Goal: Book appointment/travel/reservation: Book appointment/travel/reservation

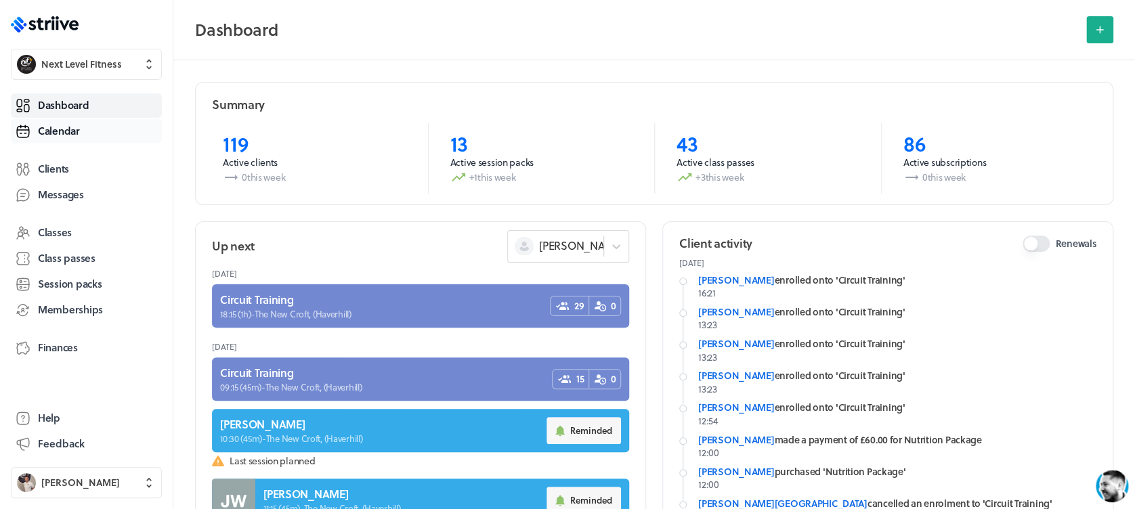
click at [87, 135] on link "Calendar" at bounding box center [86, 131] width 151 height 24
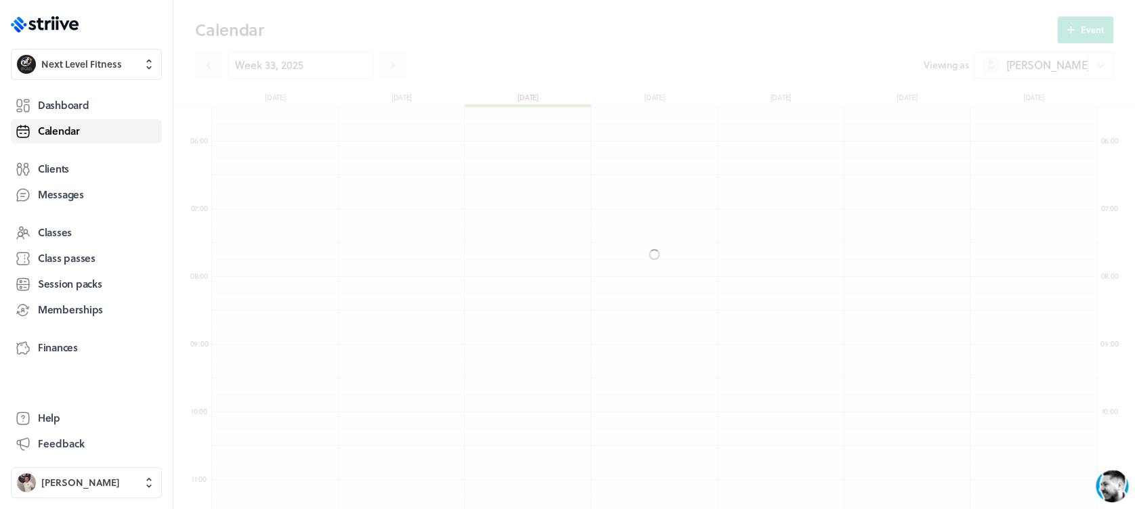
scroll to position [1626, 885]
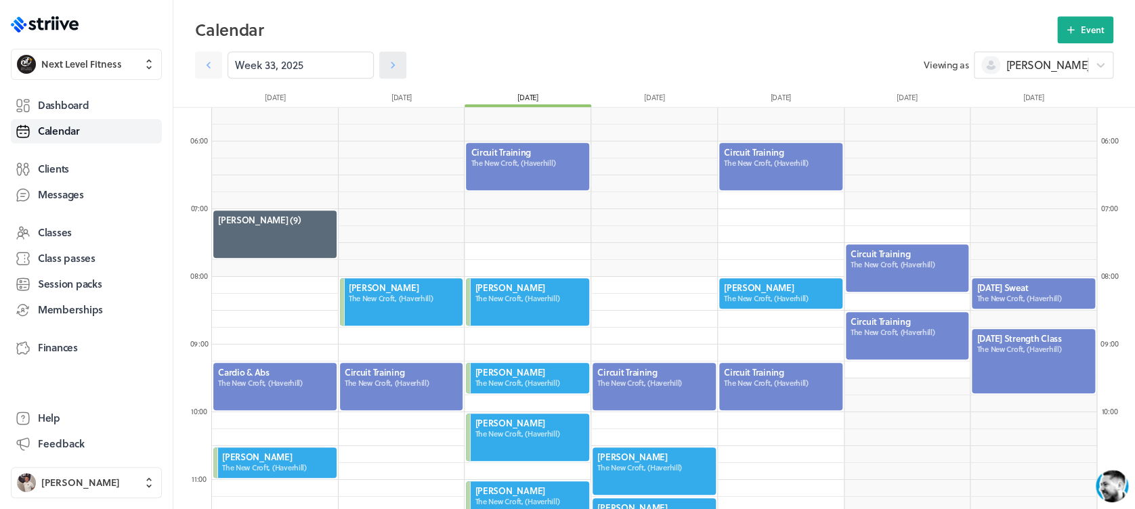
click at [386, 59] on icon at bounding box center [393, 65] width 14 height 14
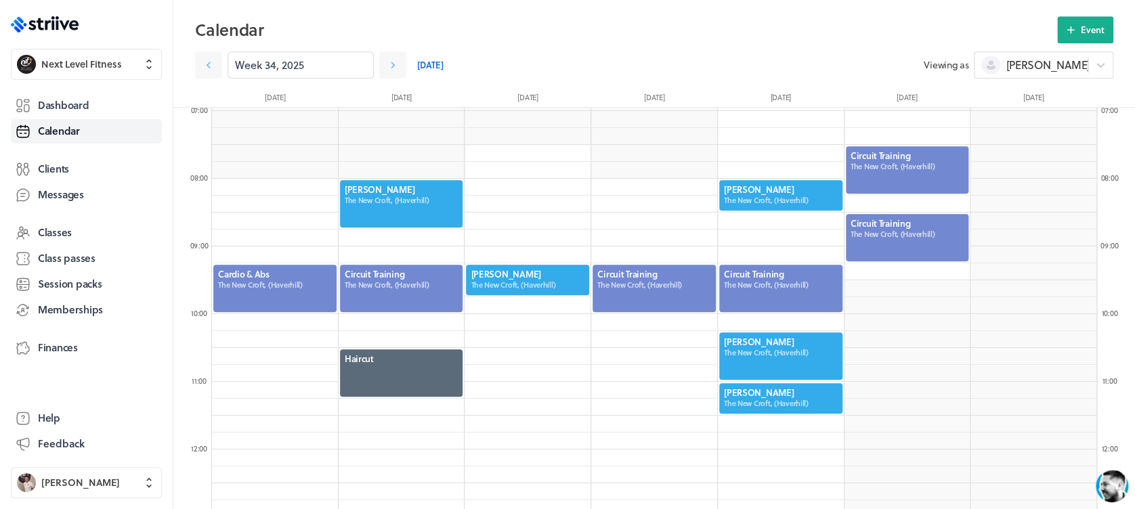
scroll to position [473, 0]
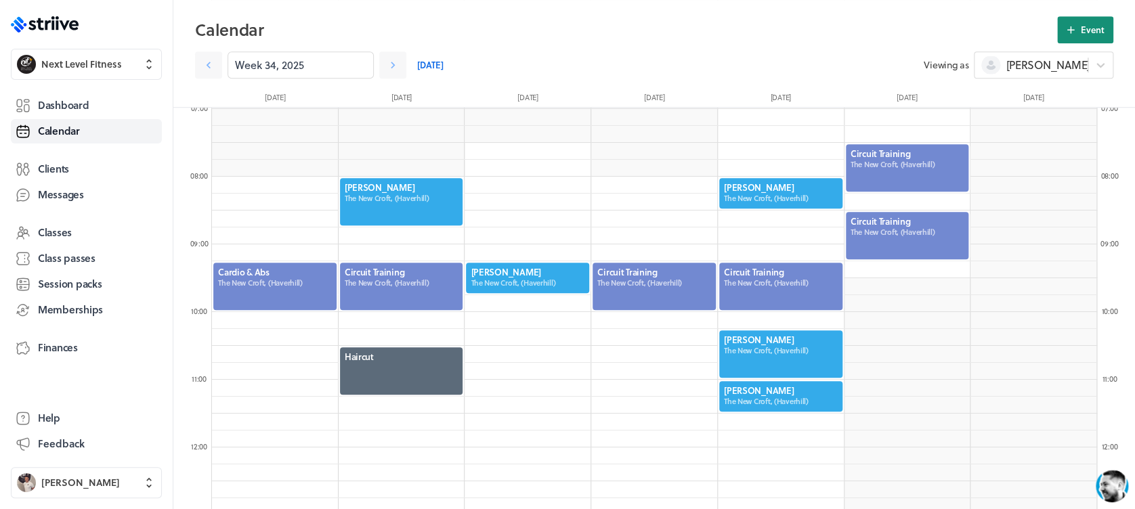
click at [1079, 30] on button "Event" at bounding box center [1086, 29] width 56 height 27
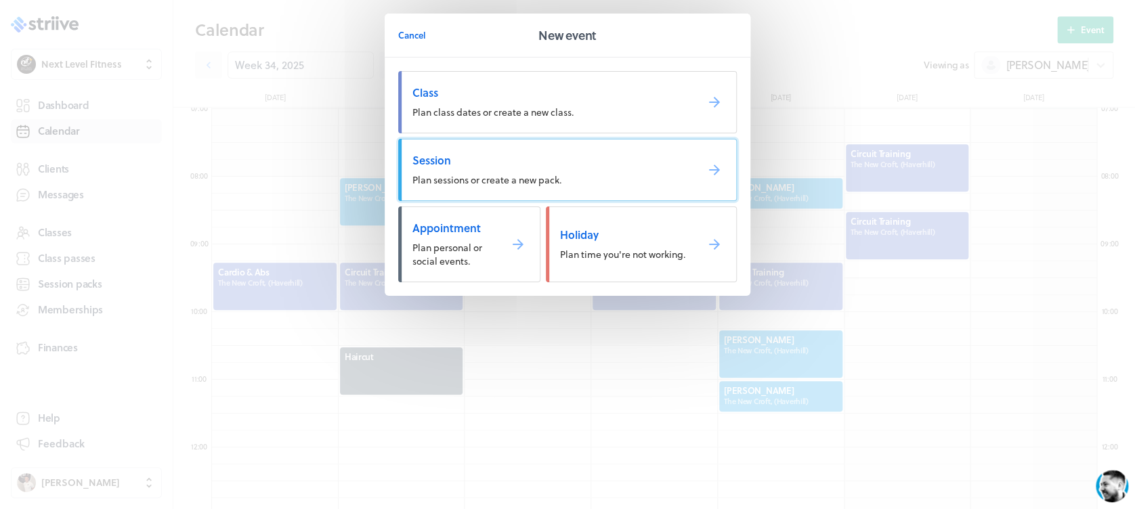
click at [605, 186] on link "Session Plan sessions or create a new pack." at bounding box center [567, 170] width 339 height 62
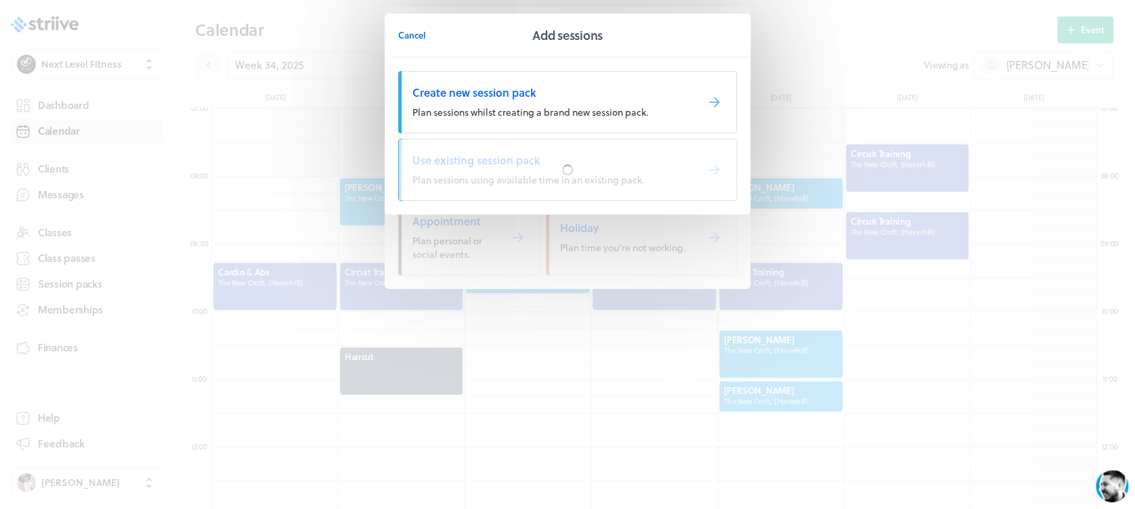
click at [605, 186] on div at bounding box center [567, 170] width 337 height 61
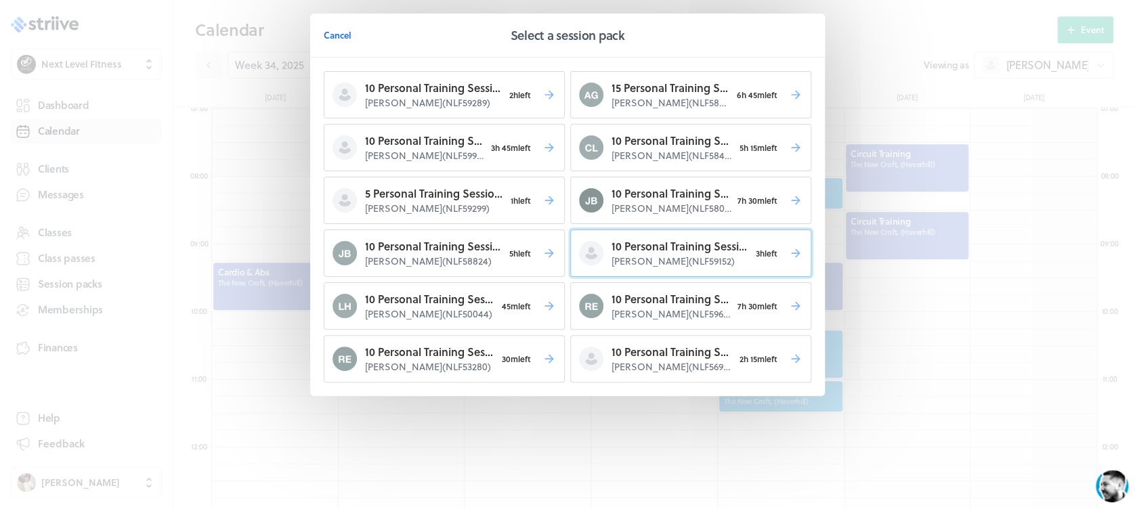
click at [617, 249] on p "10 Personal Training Session's" at bounding box center [681, 246] width 138 height 16
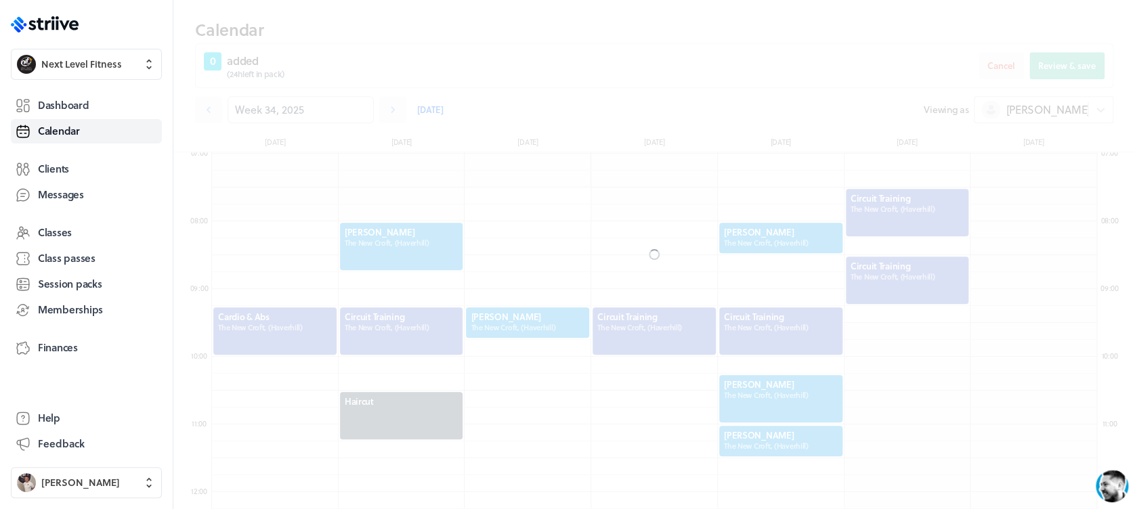
scroll to position [518, 0]
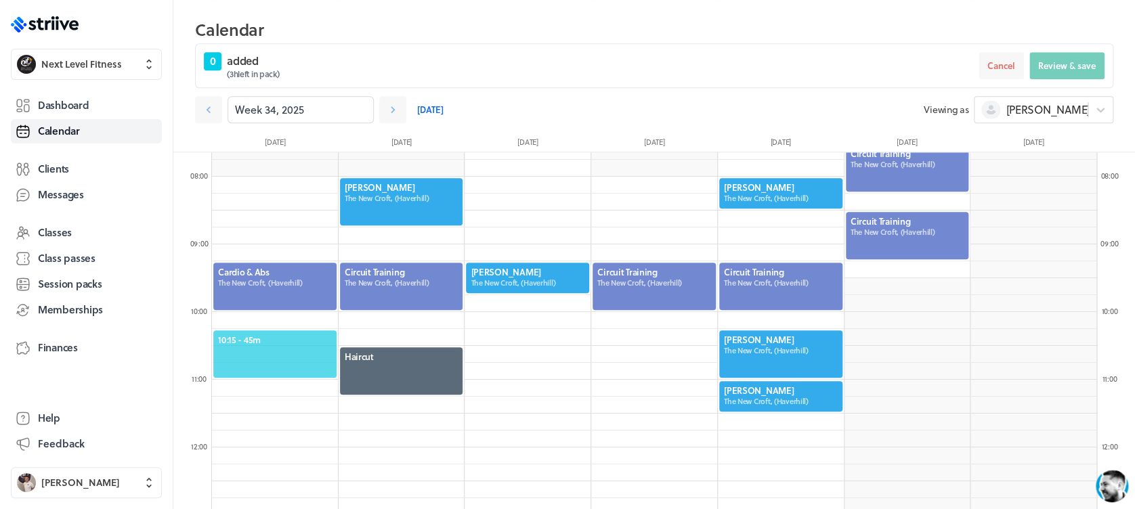
click at [249, 338] on span "10:15 - 45m" at bounding box center [275, 340] width 114 height 12
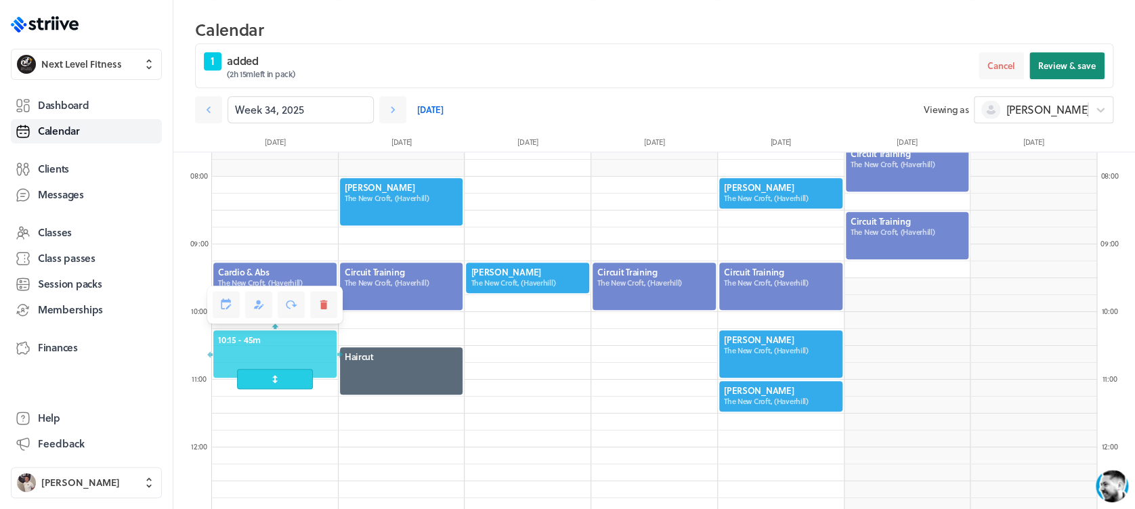
click at [1068, 65] on span "Review & save" at bounding box center [1068, 66] width 58 height 12
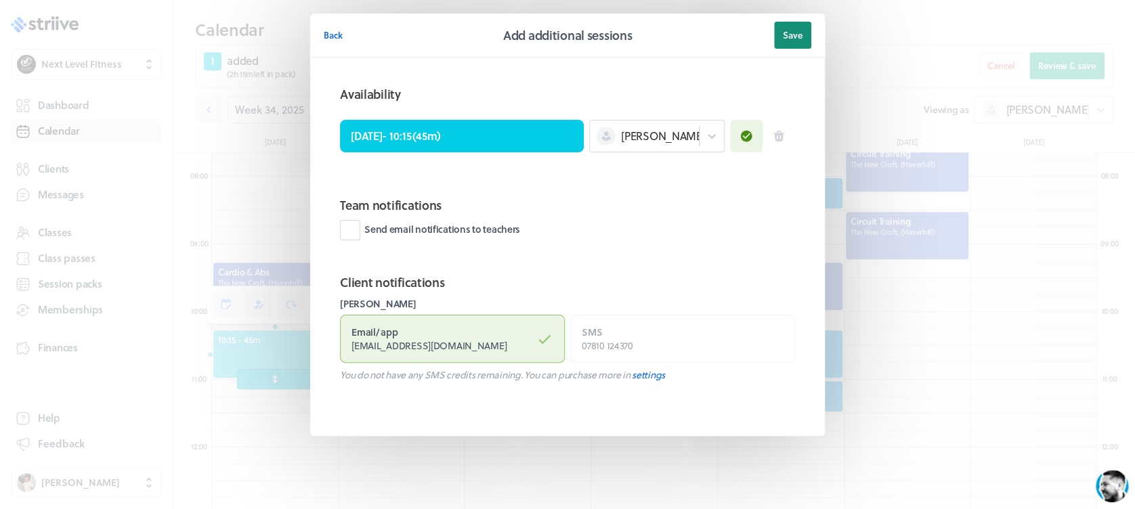
click at [802, 37] on span "Save" at bounding box center [793, 35] width 20 height 12
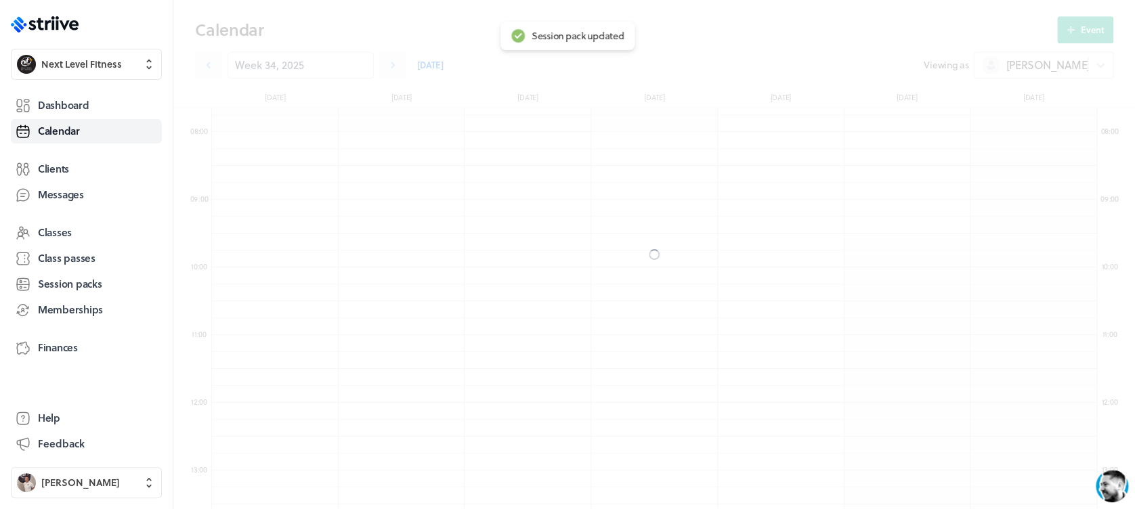
scroll to position [473, 0]
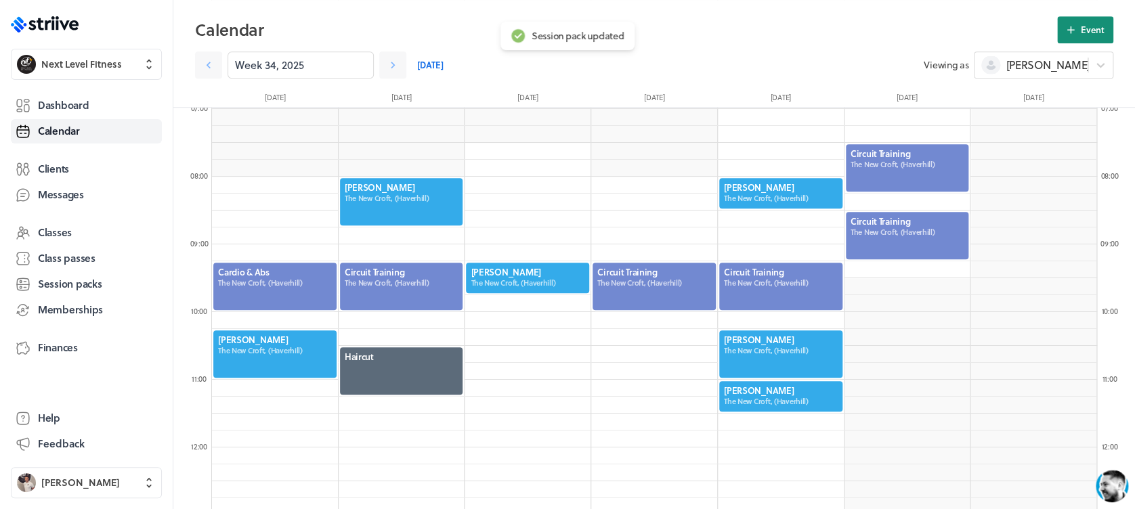
click at [1085, 27] on span "Event" at bounding box center [1093, 30] width 24 height 12
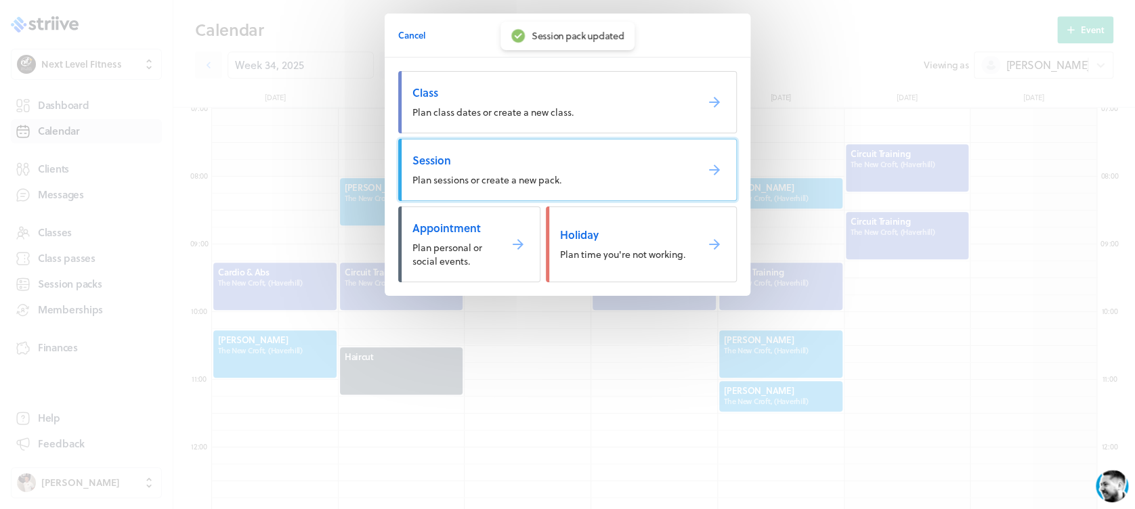
click at [573, 168] on link "Session Plan sessions or create a new pack." at bounding box center [567, 170] width 339 height 62
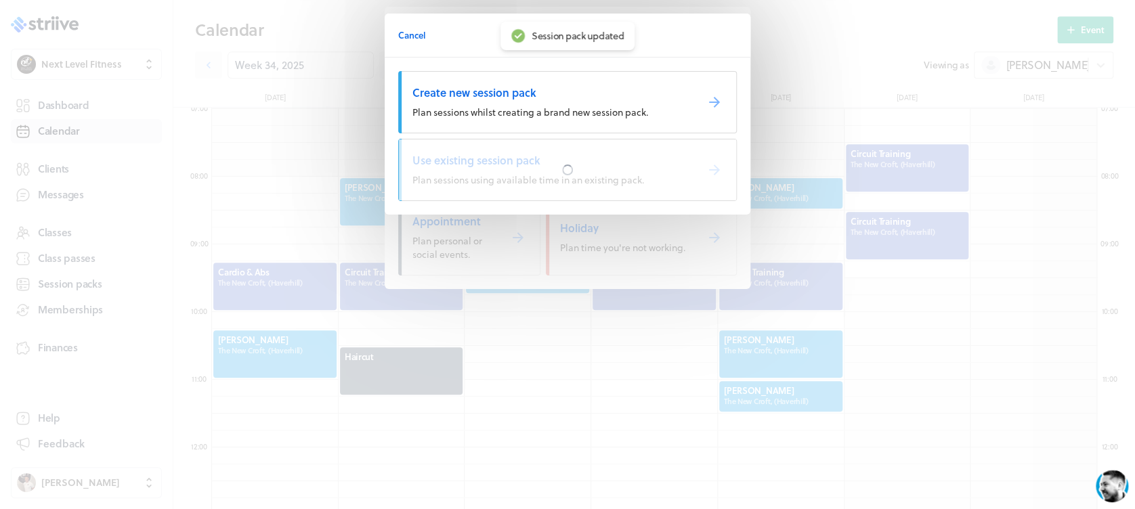
click at [573, 168] on div at bounding box center [567, 170] width 337 height 61
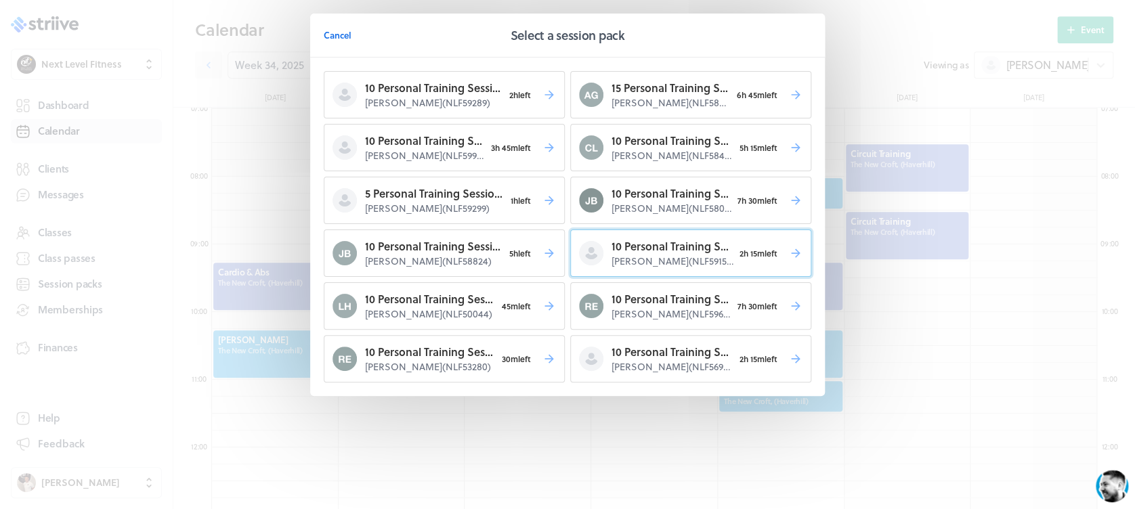
click at [675, 244] on p "10 Personal Training Session's" at bounding box center [673, 246] width 122 height 16
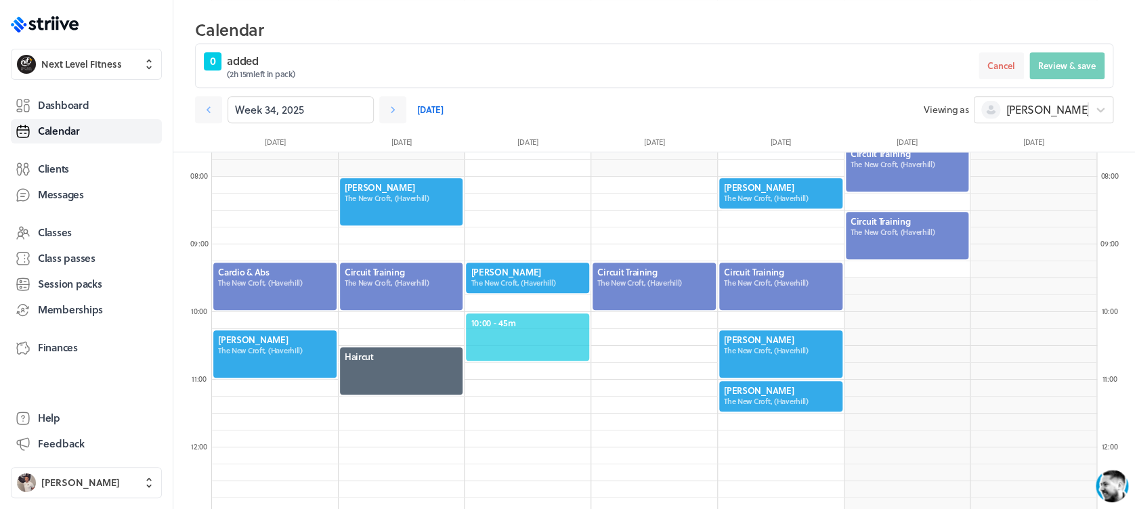
drag, startPoint x: 524, startPoint y: 328, endPoint x: 519, endPoint y: 314, distance: 14.6
click at [519, 314] on div "10:00 - 45m" at bounding box center [528, 337] width 126 height 50
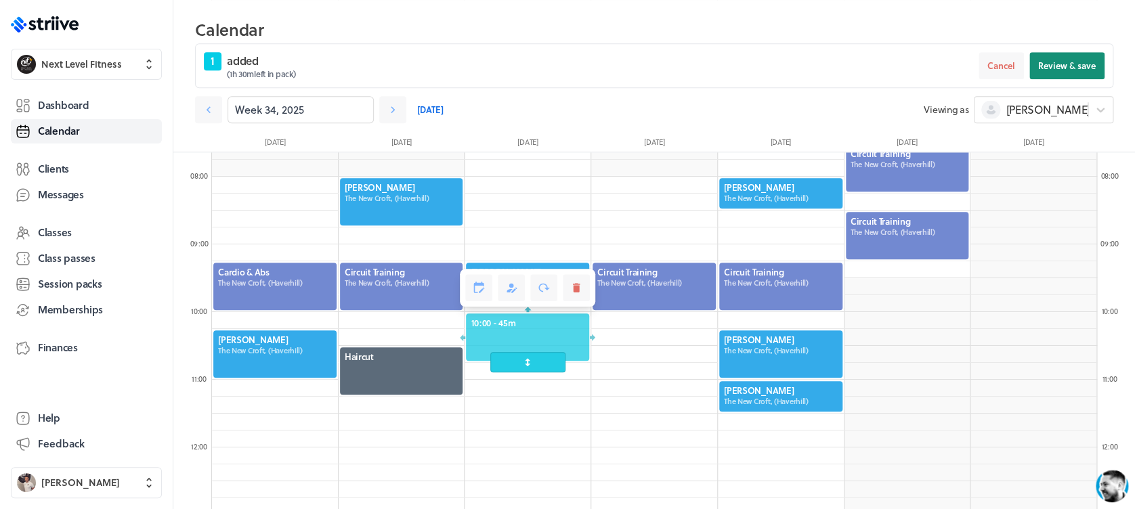
click at [1089, 66] on span "Review & save" at bounding box center [1068, 66] width 58 height 12
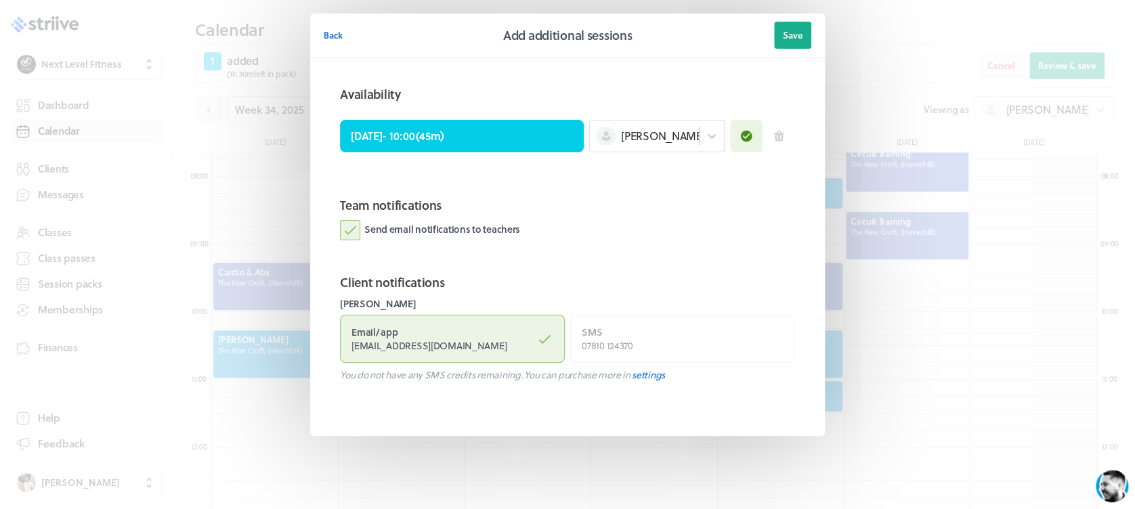
click at [348, 234] on label "Send email notifications to teachers" at bounding box center [430, 230] width 180 height 20
click at [0, 0] on input "Send email notifications to teachers" at bounding box center [0, 0] width 0 height 0
click at [810, 35] on button "Save" at bounding box center [792, 35] width 37 height 27
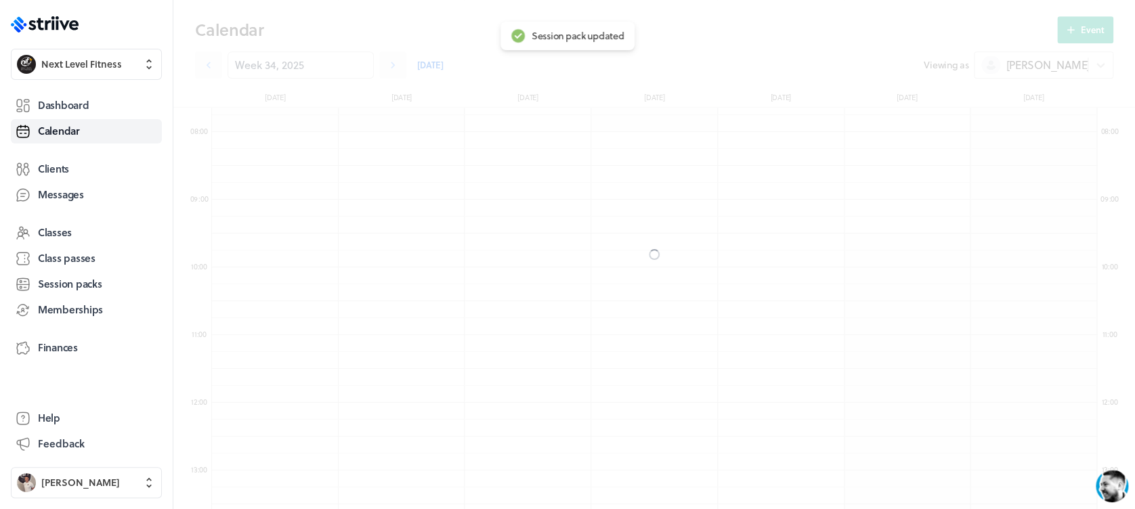
scroll to position [473, 0]
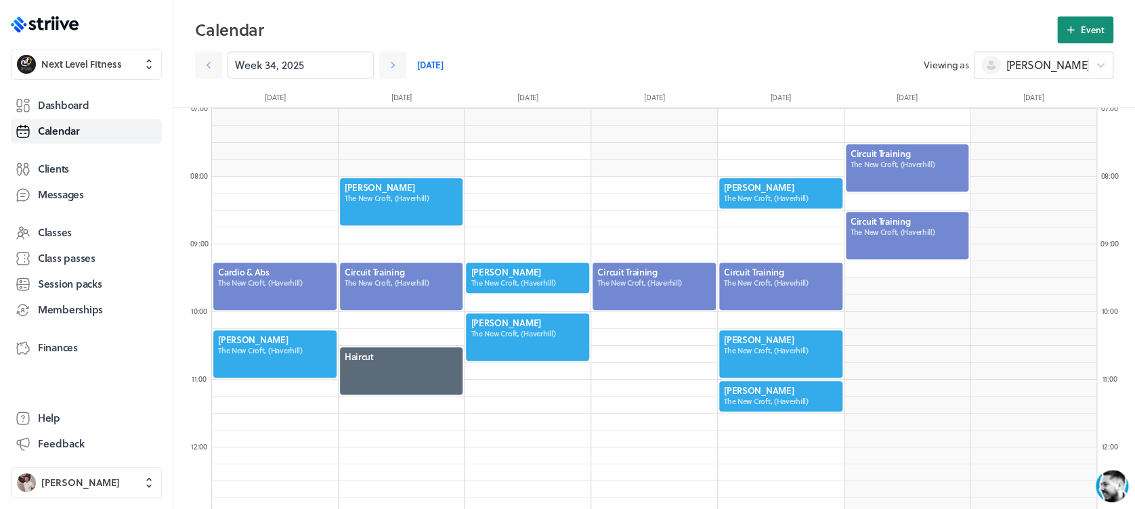
click at [1068, 37] on button "Event" at bounding box center [1086, 29] width 56 height 27
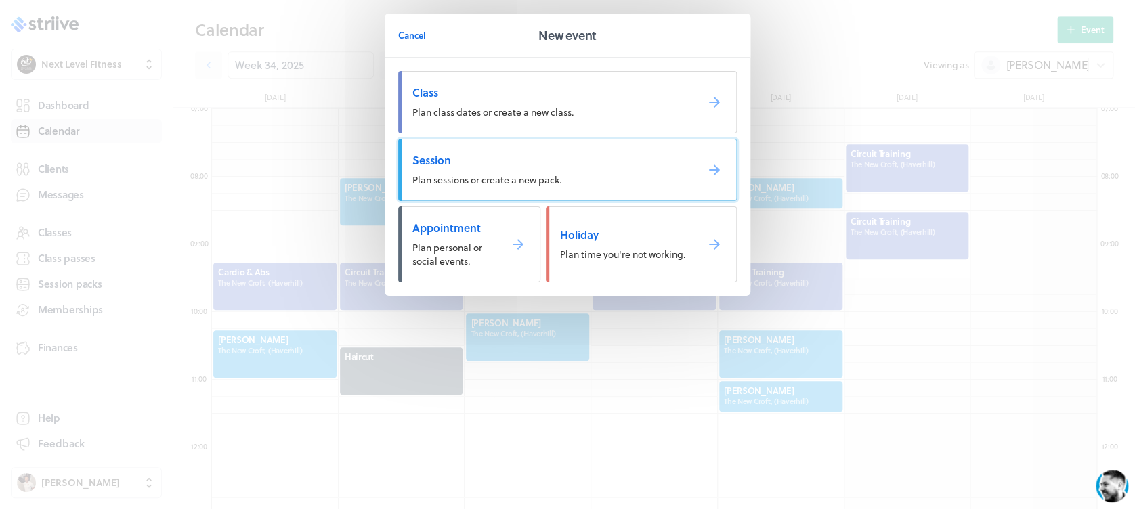
click at [514, 158] on span "Session" at bounding box center [549, 160] width 273 height 15
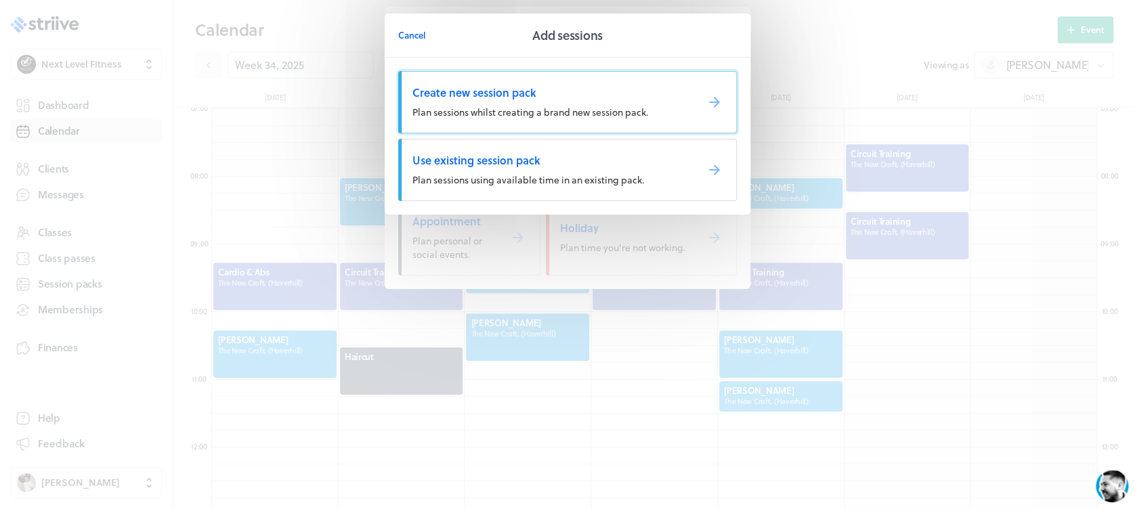
click at [501, 108] on span "Plan sessions whilst creating a brand new session pack." at bounding box center [531, 112] width 236 height 14
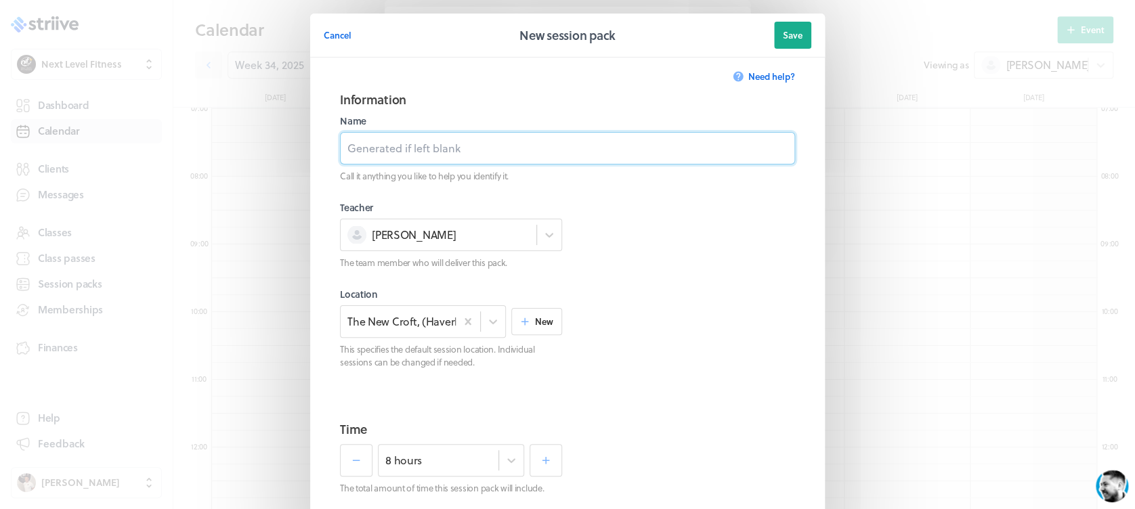
click at [488, 161] on input at bounding box center [567, 148] width 455 height 33
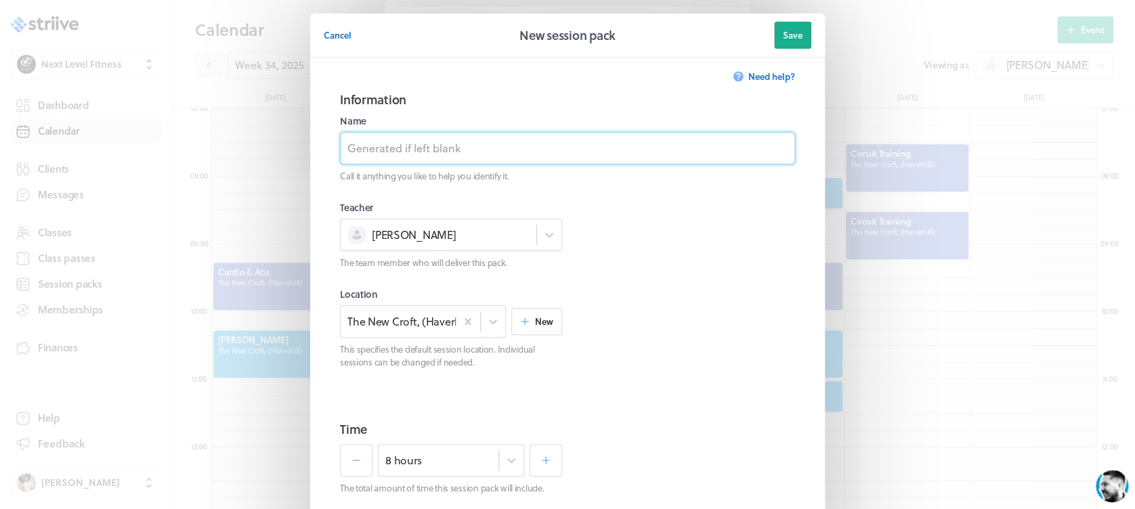
type input "Personal Training Session"
click at [496, 461] on div "8 hours" at bounding box center [451, 460] width 146 height 33
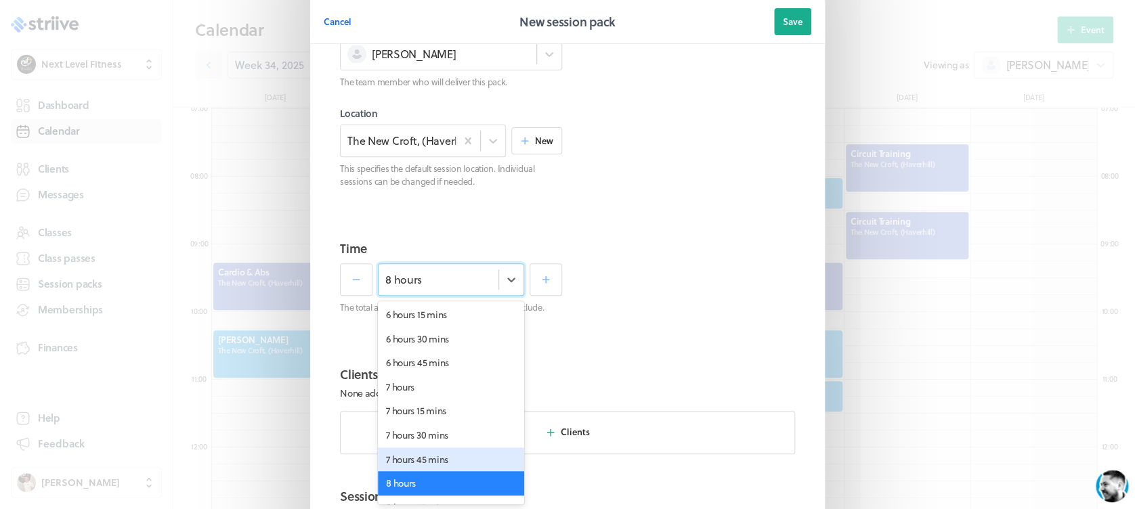
scroll to position [0, 0]
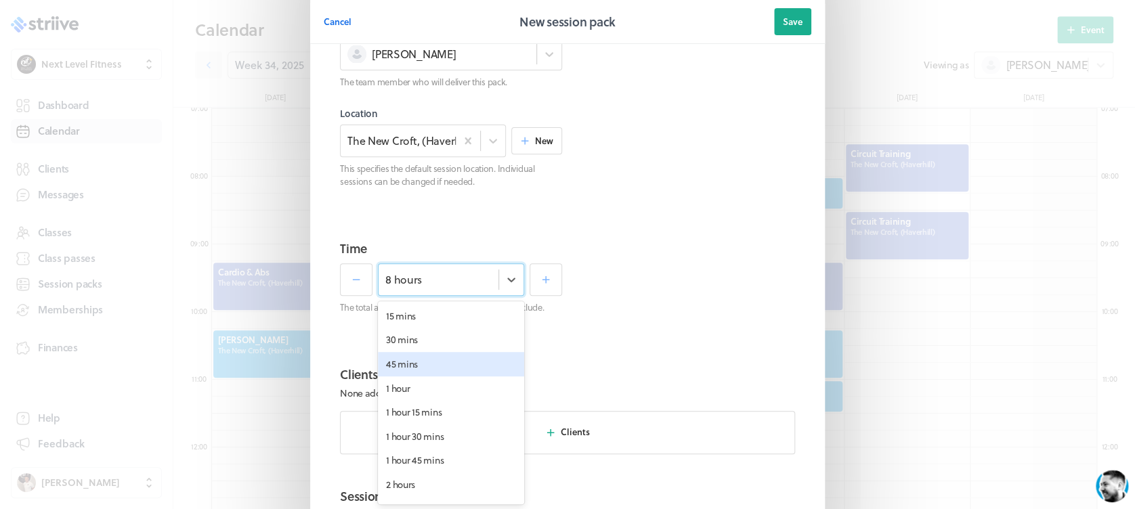
click at [462, 363] on div "45 mins" at bounding box center [451, 364] width 146 height 24
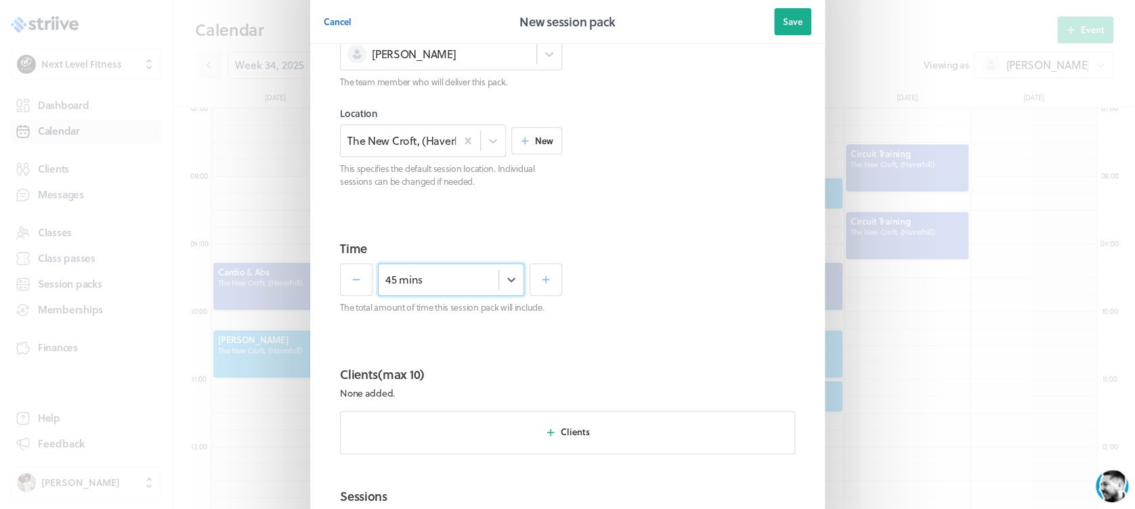
click at [662, 339] on section "Time option 45 mins, selected. Select is focused , press Down to open the menu,…" at bounding box center [568, 291] width 488 height 126
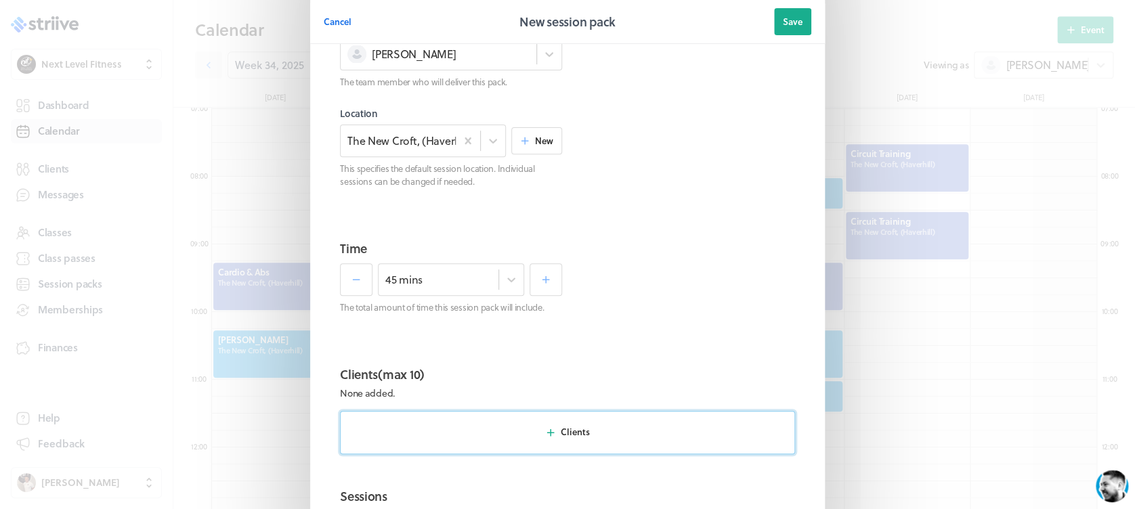
click at [596, 422] on button "Clients" at bounding box center [567, 432] width 455 height 43
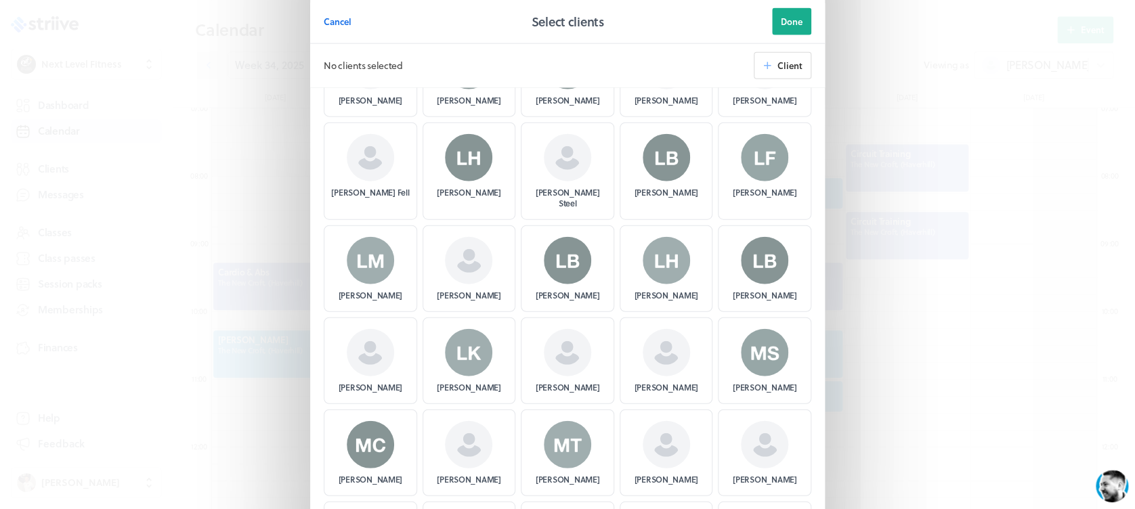
scroll to position [1584, 0]
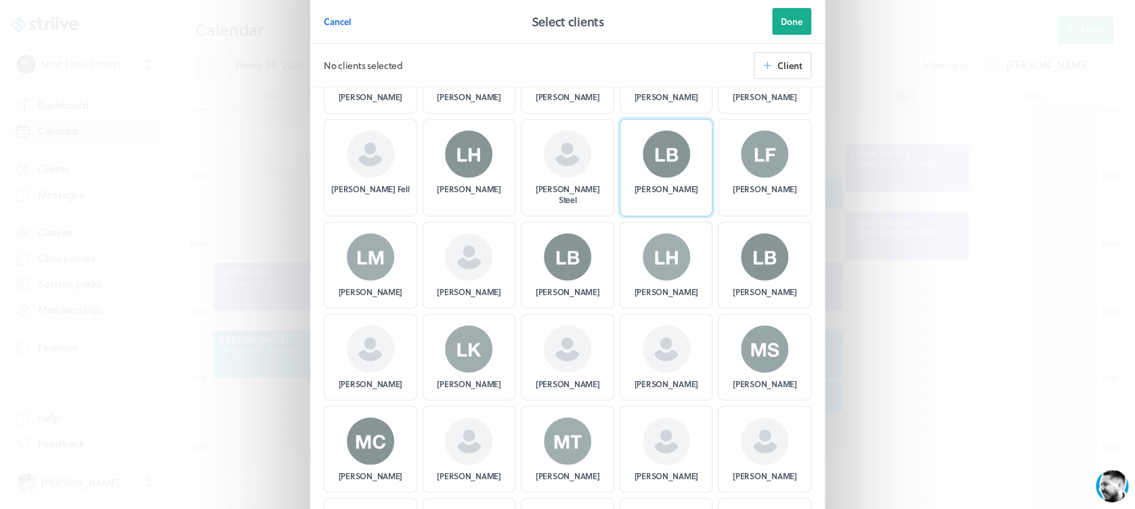
click at [690, 152] on div "[PERSON_NAME]" at bounding box center [666, 168] width 93 height 98
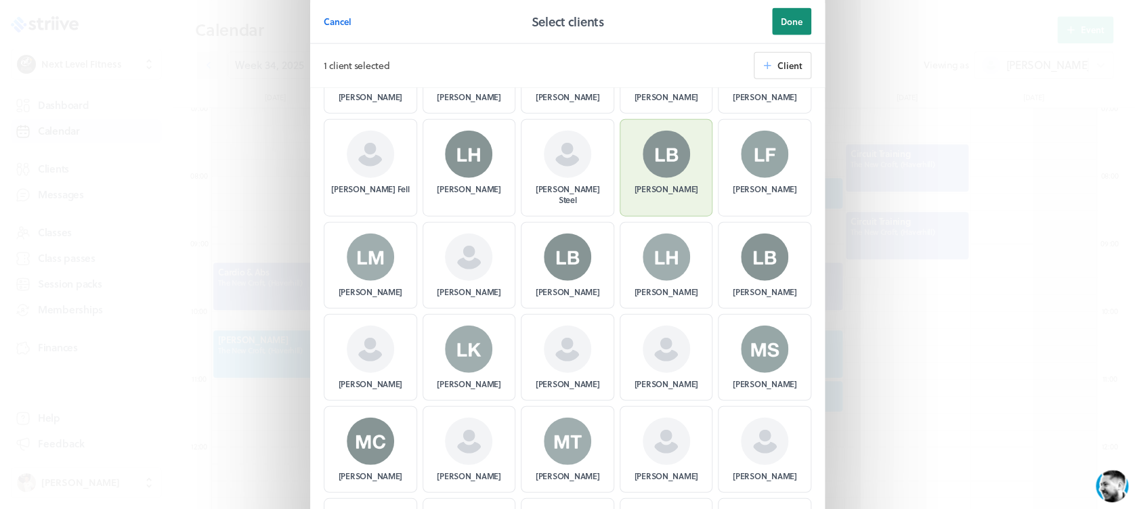
click at [786, 26] on span "Done" at bounding box center [792, 22] width 22 height 12
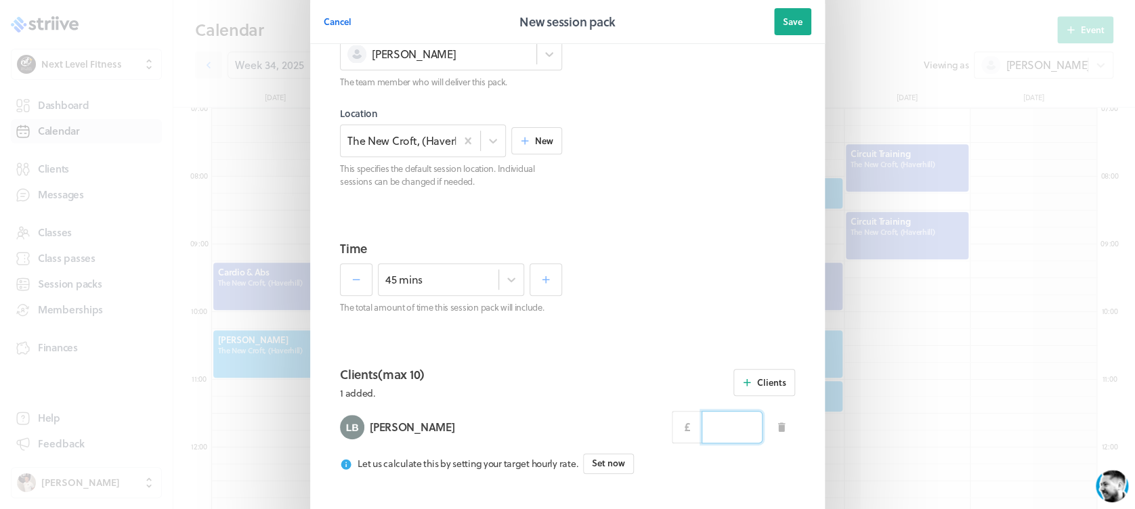
click at [719, 430] on input at bounding box center [732, 427] width 61 height 33
type input "25.00"
click at [716, 297] on div at bounding box center [684, 289] width 222 height 50
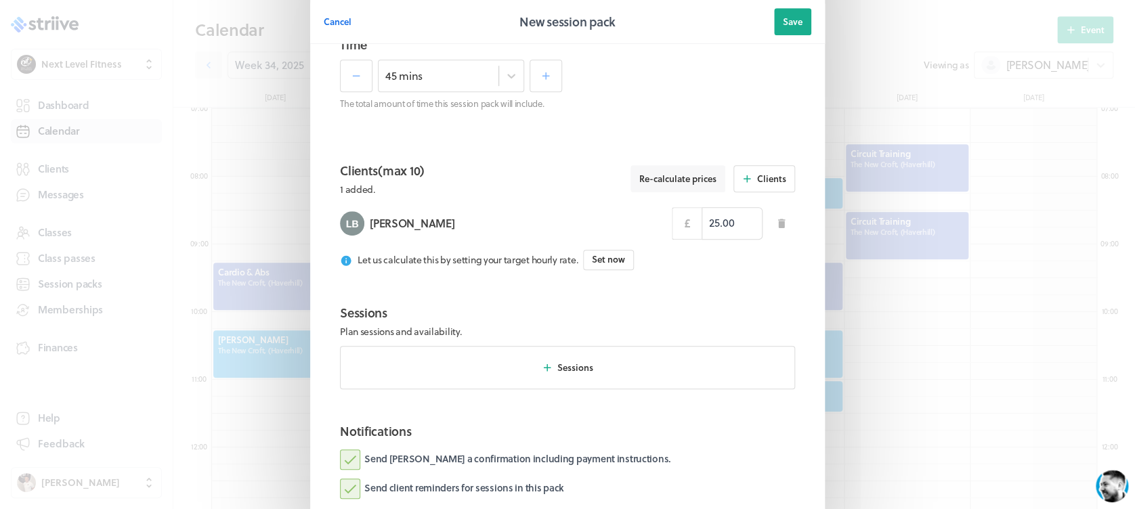
scroll to position [497, 0]
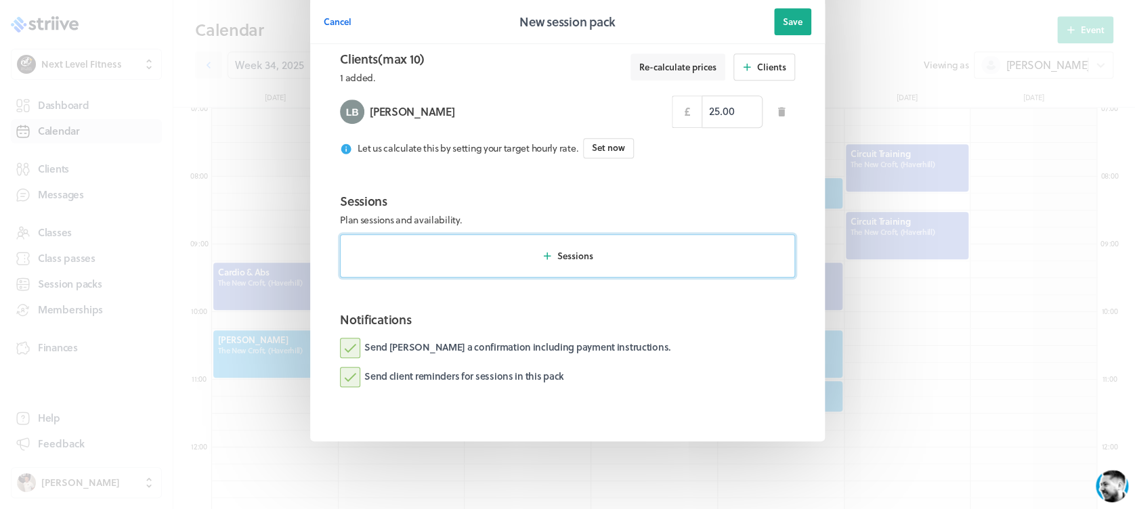
click at [570, 266] on button "Sessions" at bounding box center [567, 255] width 455 height 43
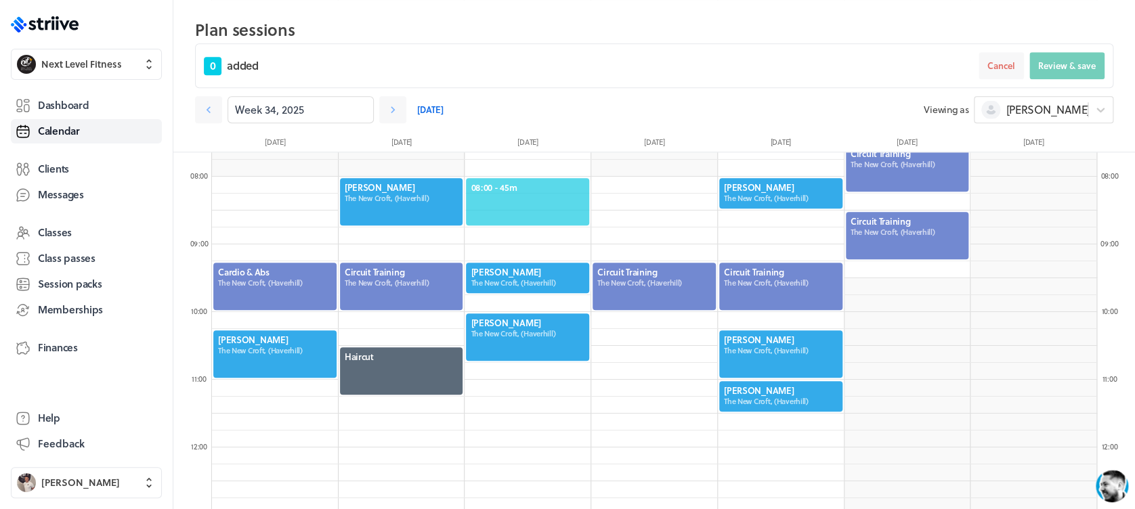
click at [556, 183] on span "08:00 - 45m" at bounding box center [528, 188] width 114 height 12
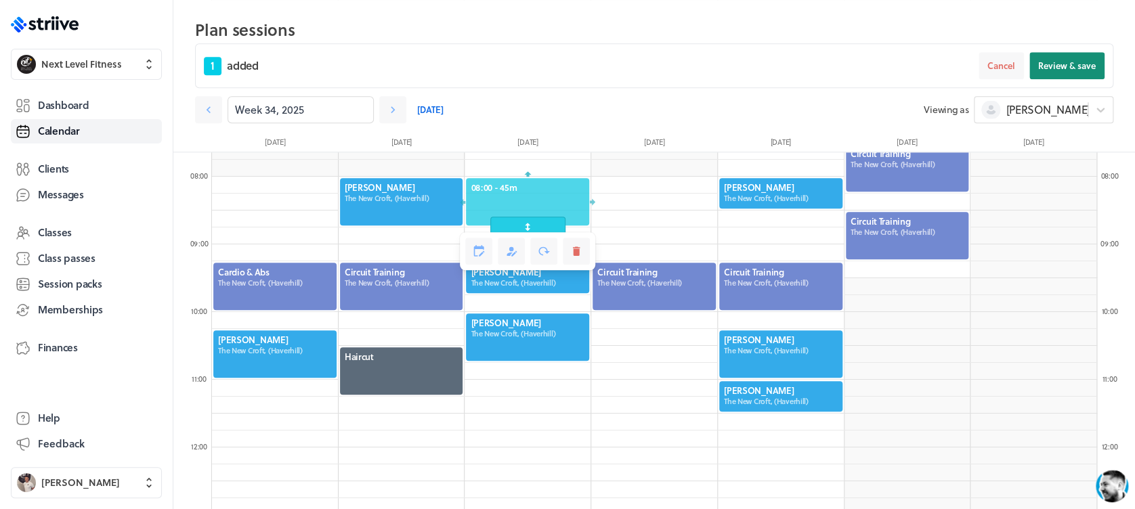
click at [1051, 65] on span "Review & save" at bounding box center [1068, 66] width 58 height 12
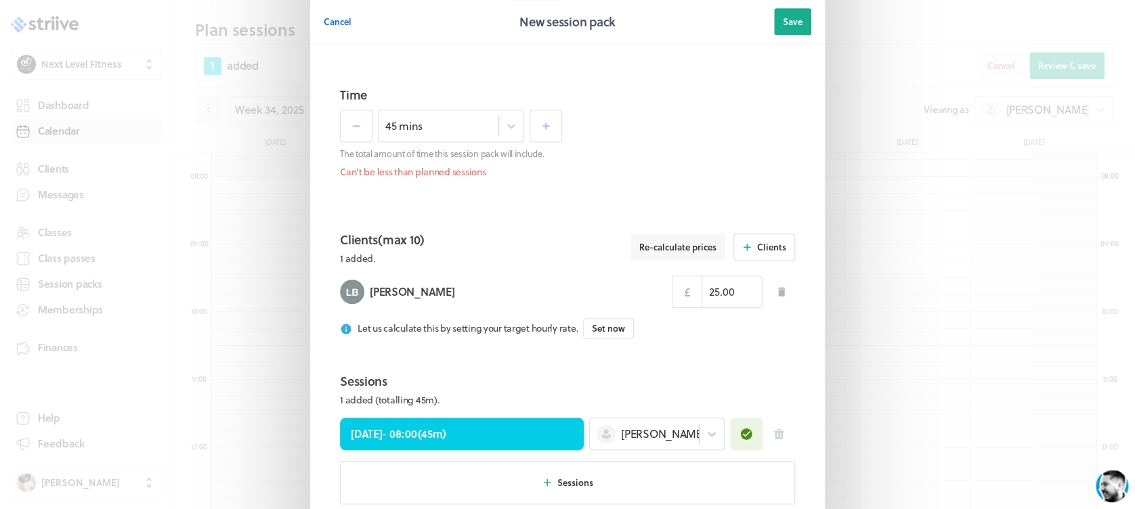
scroll to position [561, 0]
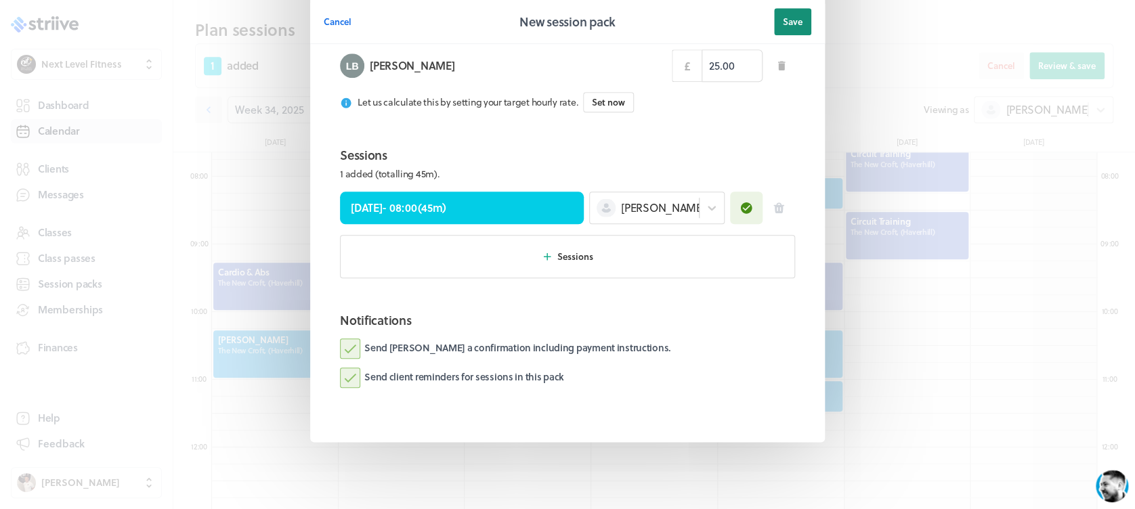
click at [783, 26] on span "Save" at bounding box center [793, 22] width 20 height 12
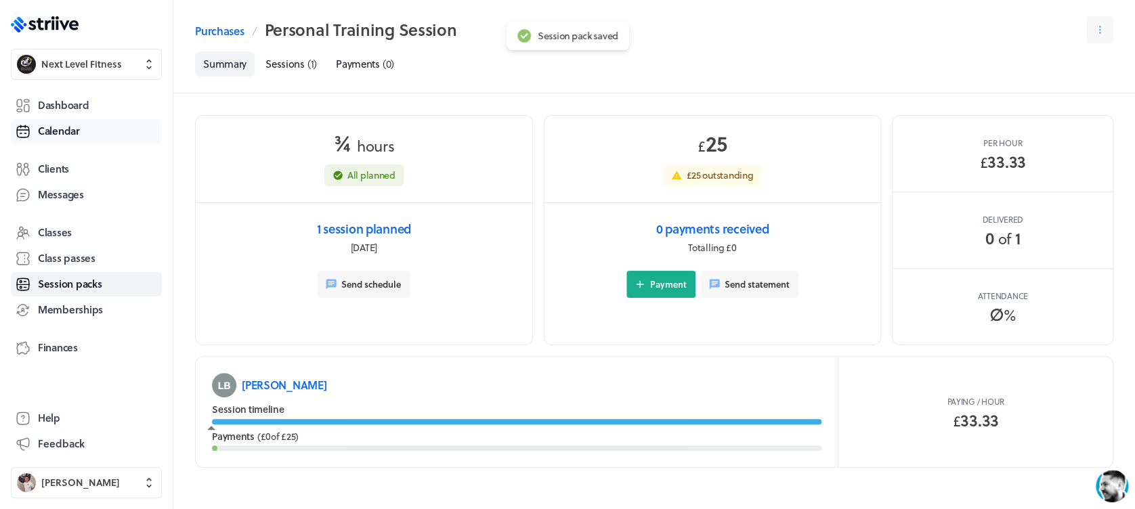
click at [83, 127] on link "Calendar" at bounding box center [86, 131] width 151 height 24
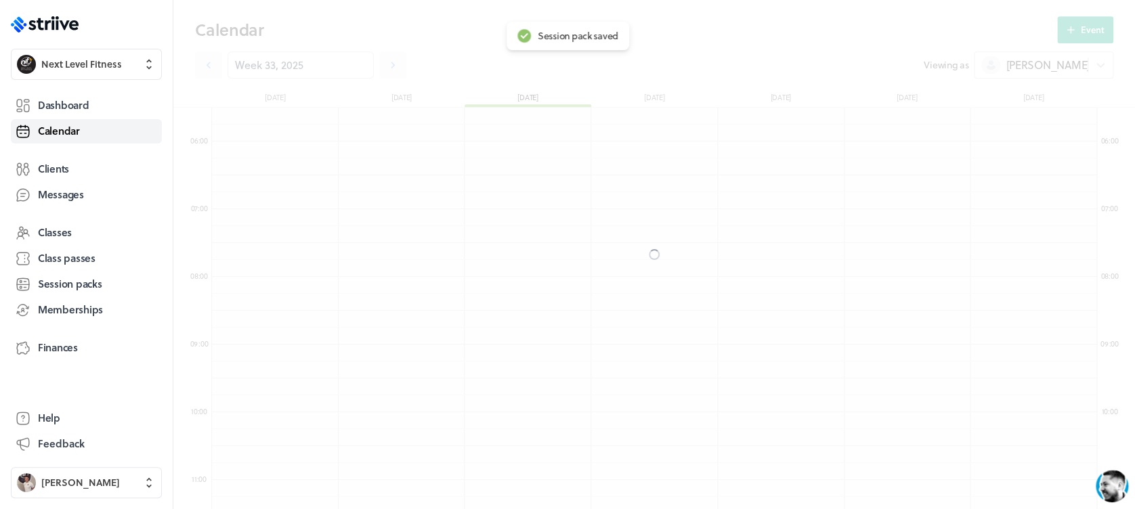
scroll to position [1626, 885]
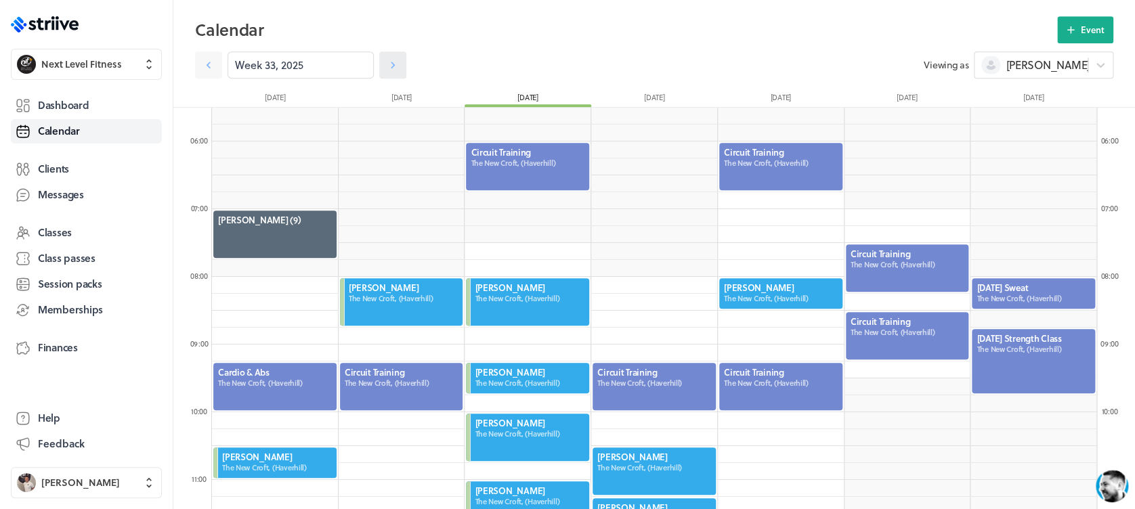
click at [383, 58] on link at bounding box center [392, 64] width 27 height 27
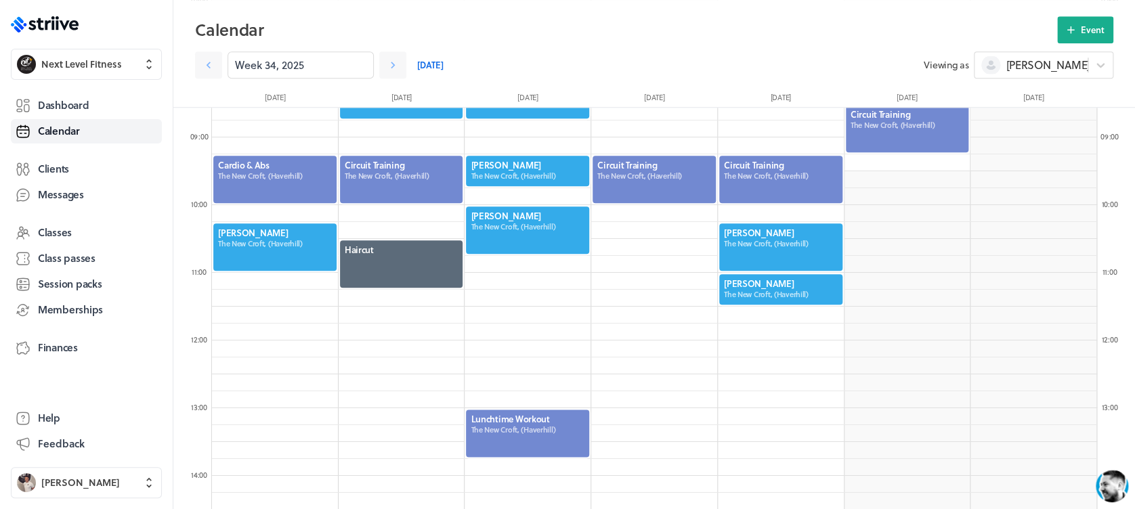
scroll to position [585, 0]
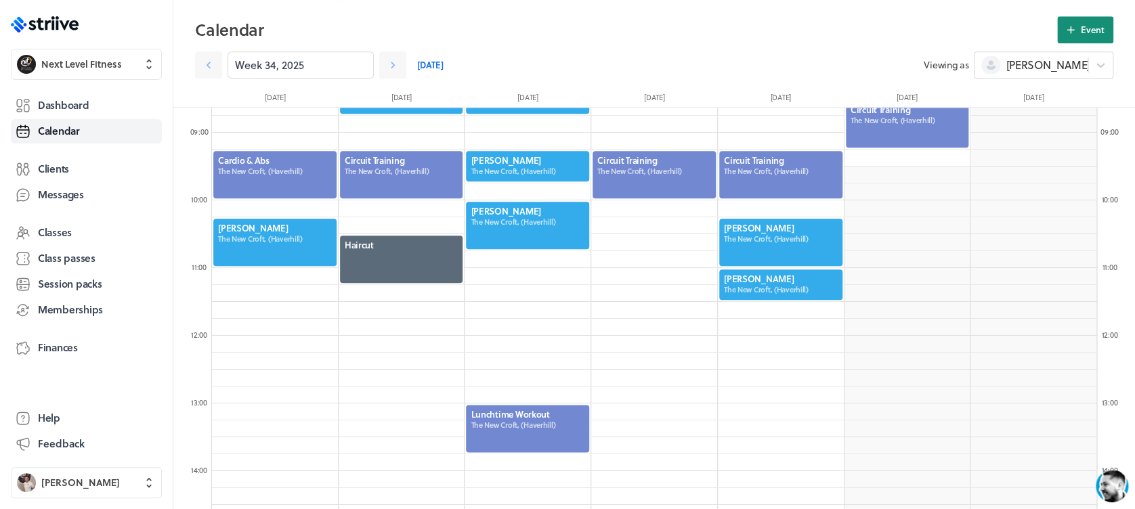
click at [1070, 33] on icon at bounding box center [1071, 30] width 12 height 12
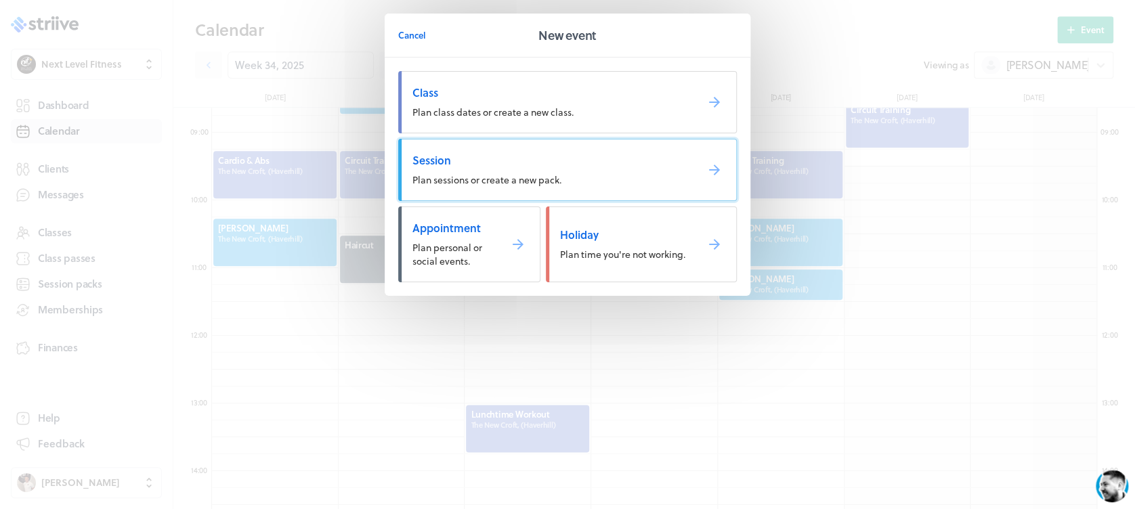
click at [547, 167] on span "Session" at bounding box center [549, 160] width 273 height 15
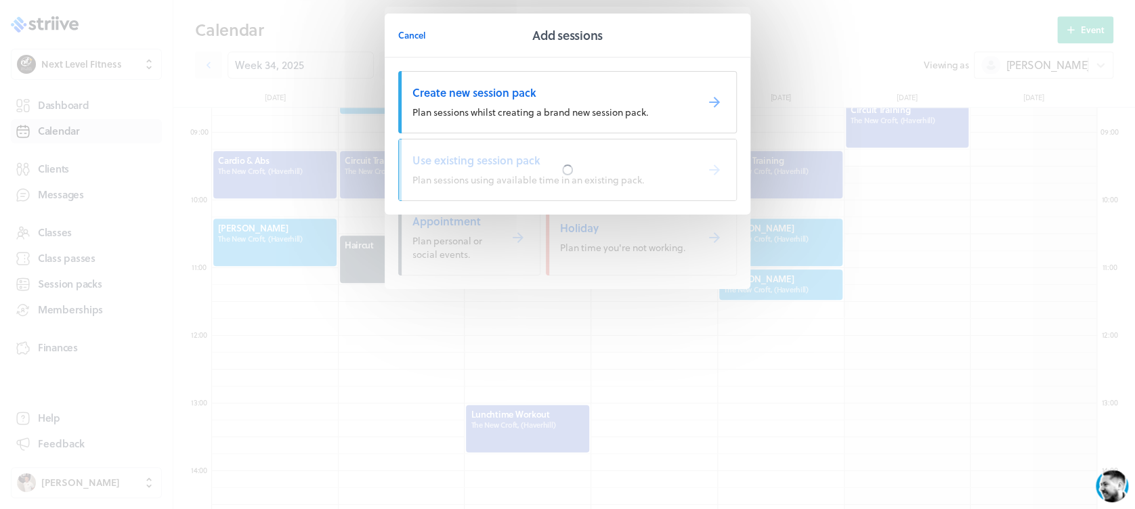
click at [547, 166] on div at bounding box center [567, 170] width 337 height 61
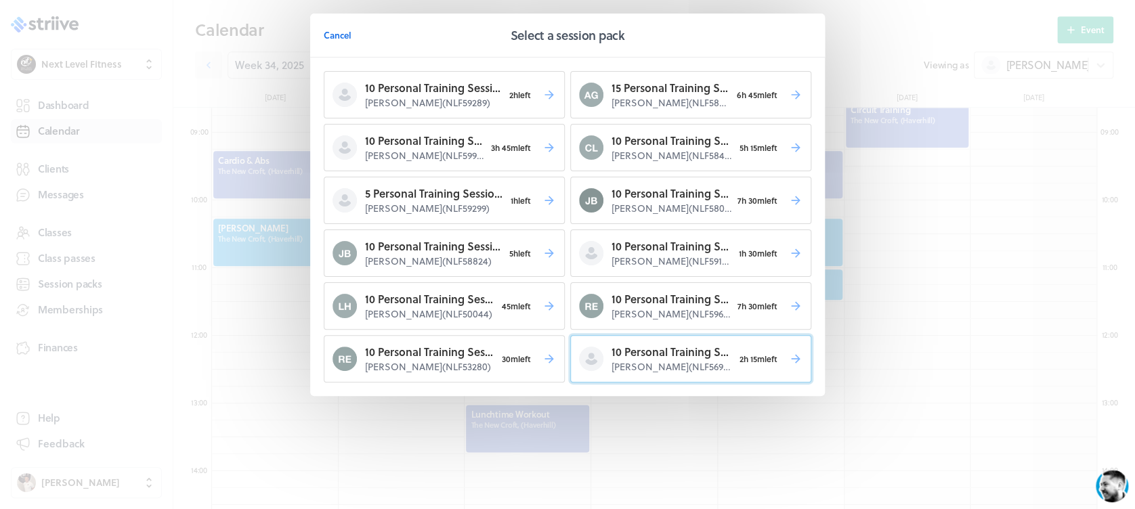
click at [643, 354] on p "10 Personal Training Session's" at bounding box center [673, 352] width 122 height 16
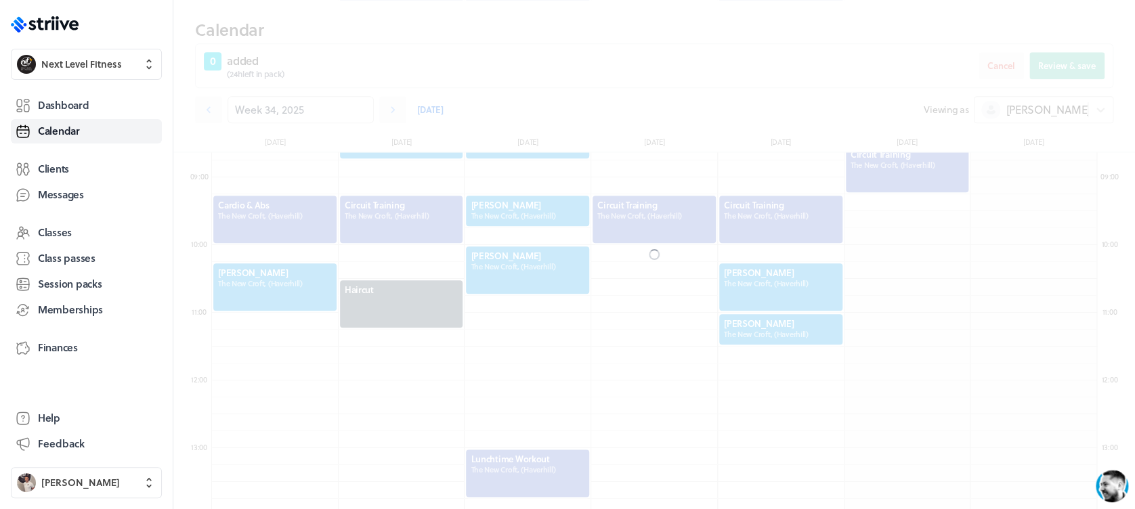
scroll to position [629, 0]
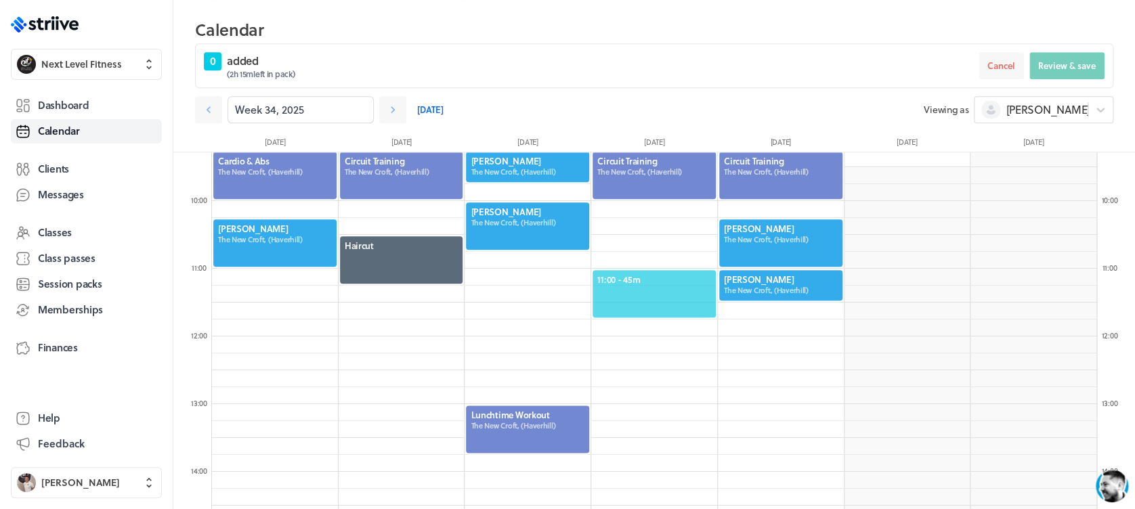
click at [656, 275] on span "11:00 - 45m" at bounding box center [655, 280] width 114 height 12
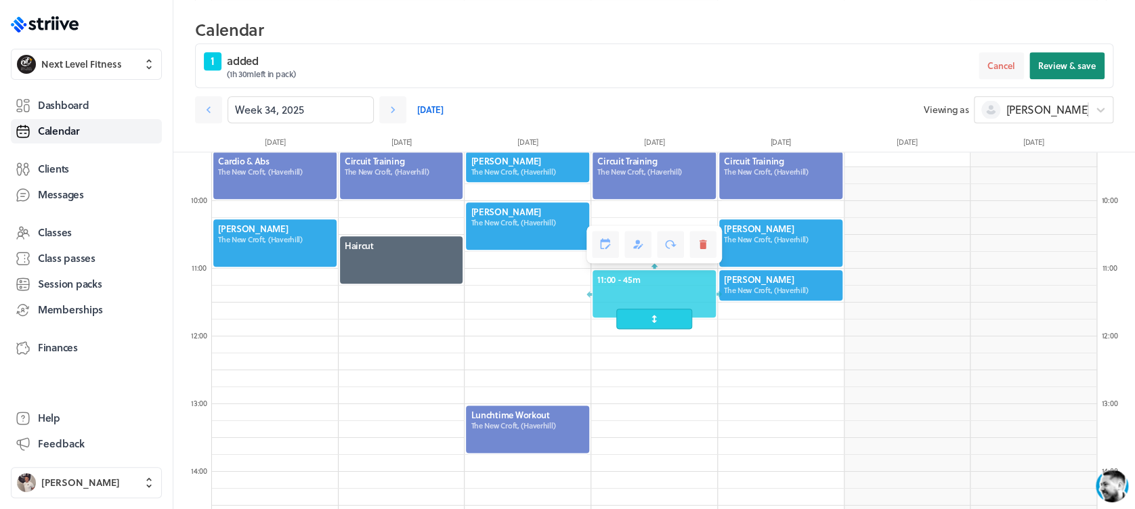
click at [1051, 60] on span "Review & save" at bounding box center [1068, 66] width 58 height 12
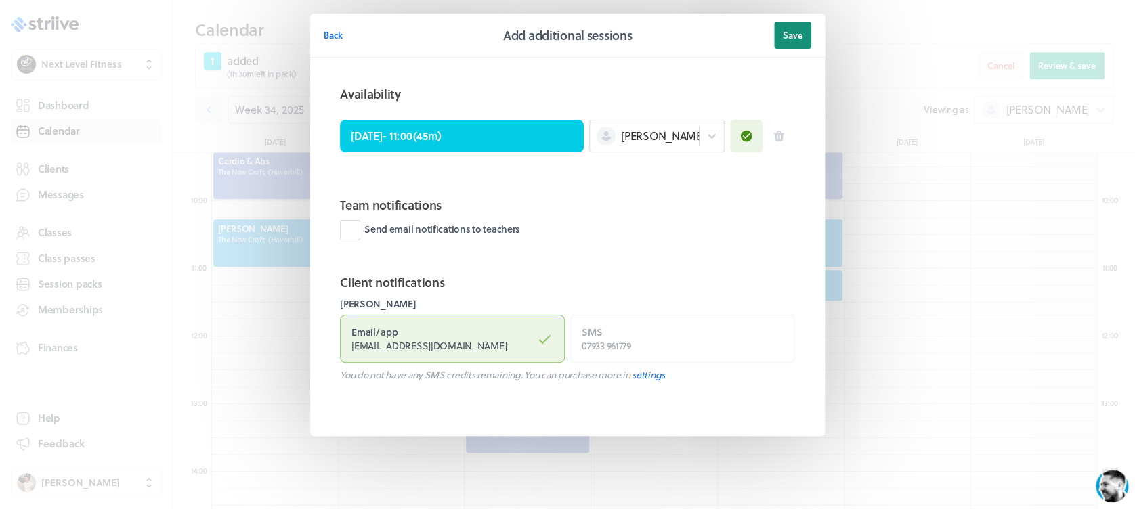
click at [786, 39] on span "Save" at bounding box center [793, 35] width 20 height 12
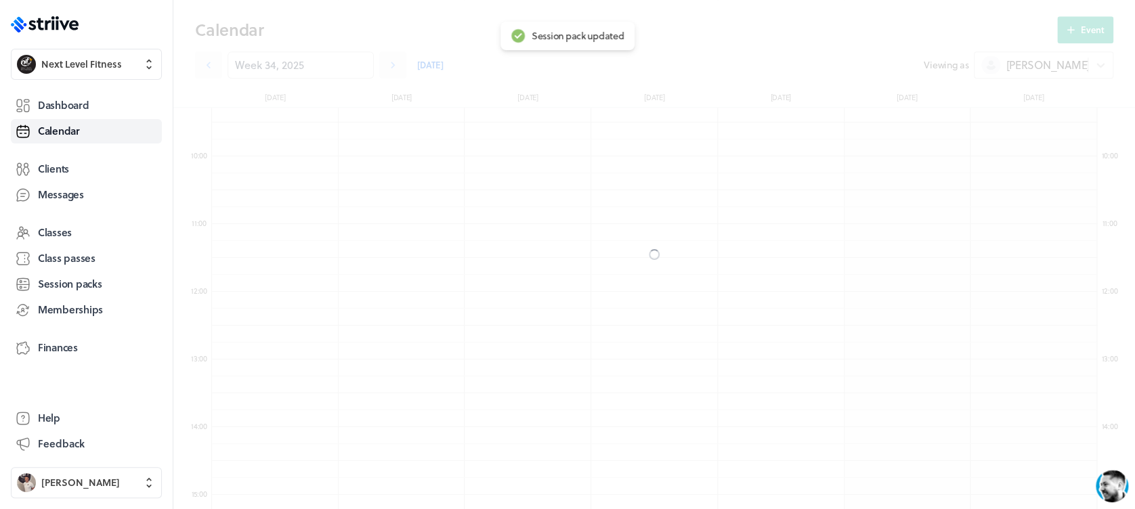
scroll to position [585, 0]
click at [1078, 27] on div at bounding box center [654, 254] width 962 height 509
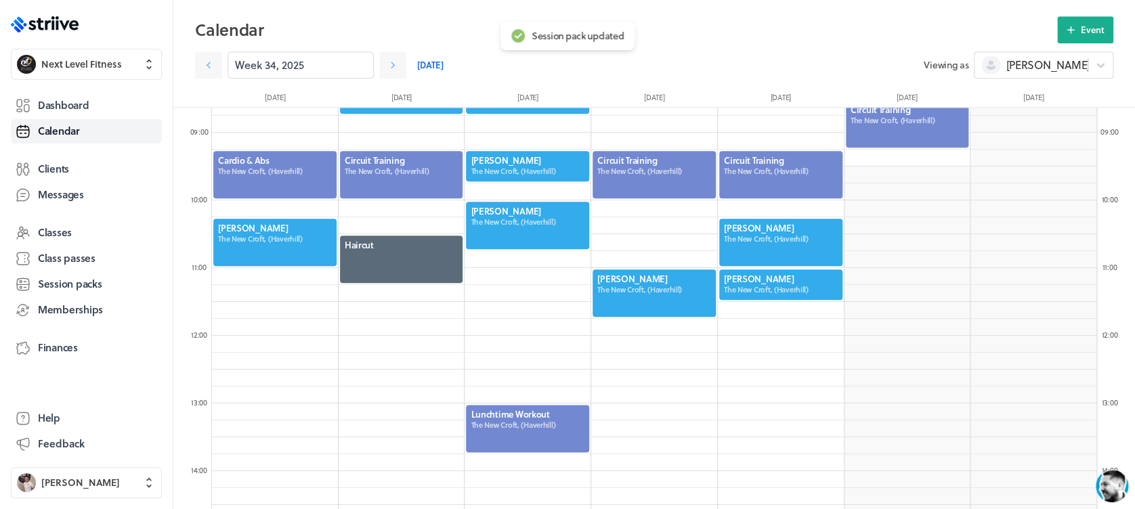
click at [1078, 27] on button "Event" at bounding box center [1086, 29] width 56 height 27
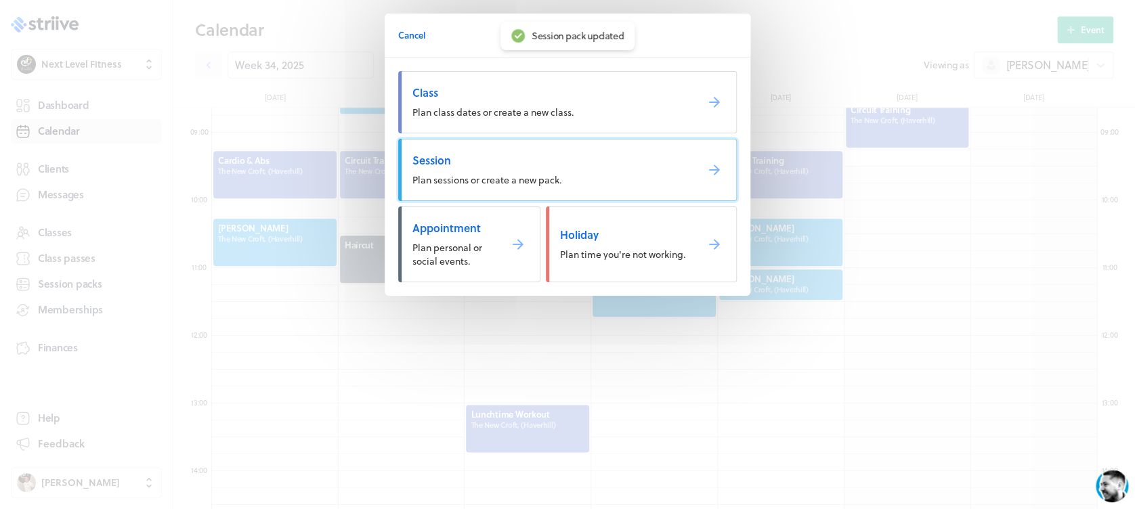
click at [625, 159] on span "Session" at bounding box center [549, 160] width 273 height 15
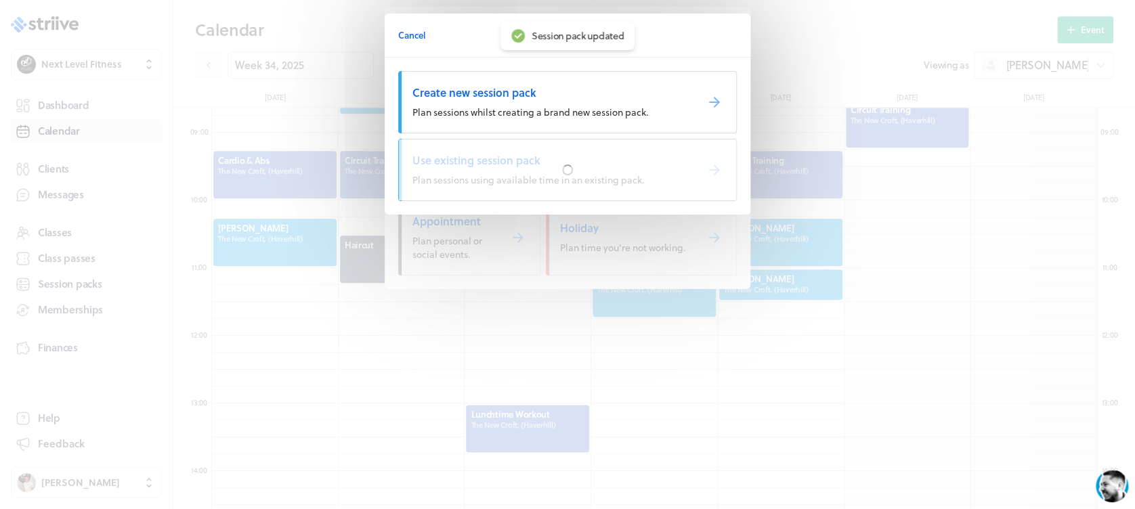
click at [625, 159] on div at bounding box center [567, 170] width 337 height 61
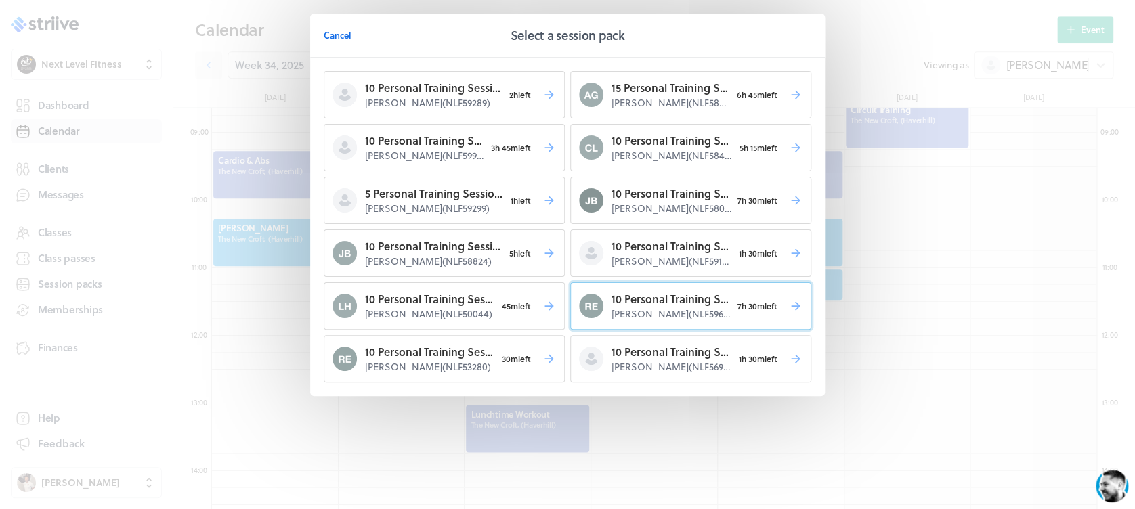
click at [667, 305] on p "10 Personal Training Sessions" at bounding box center [672, 299] width 120 height 16
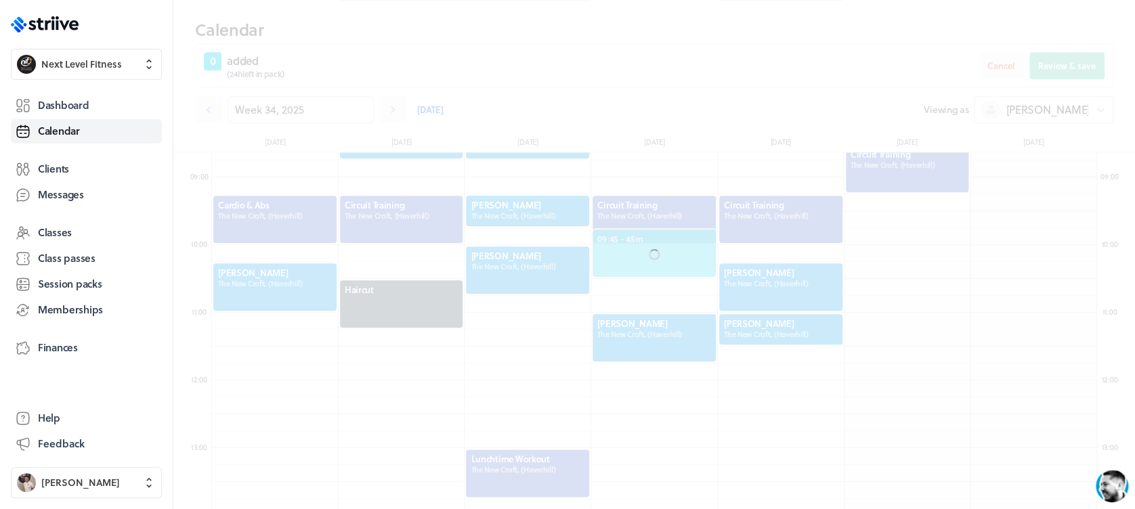
scroll to position [629, 0]
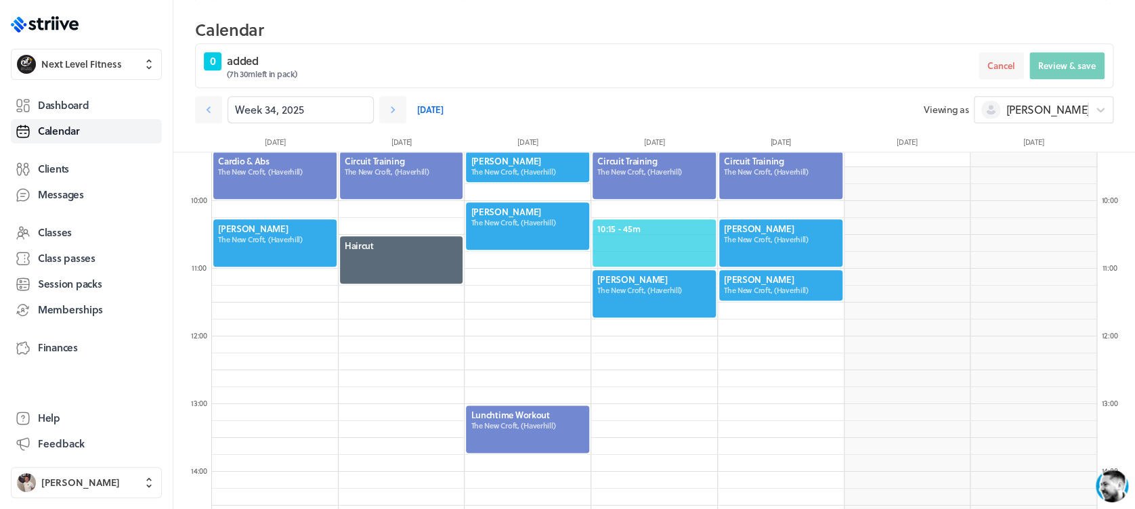
click at [658, 223] on span "10:15 - 45m" at bounding box center [655, 229] width 114 height 12
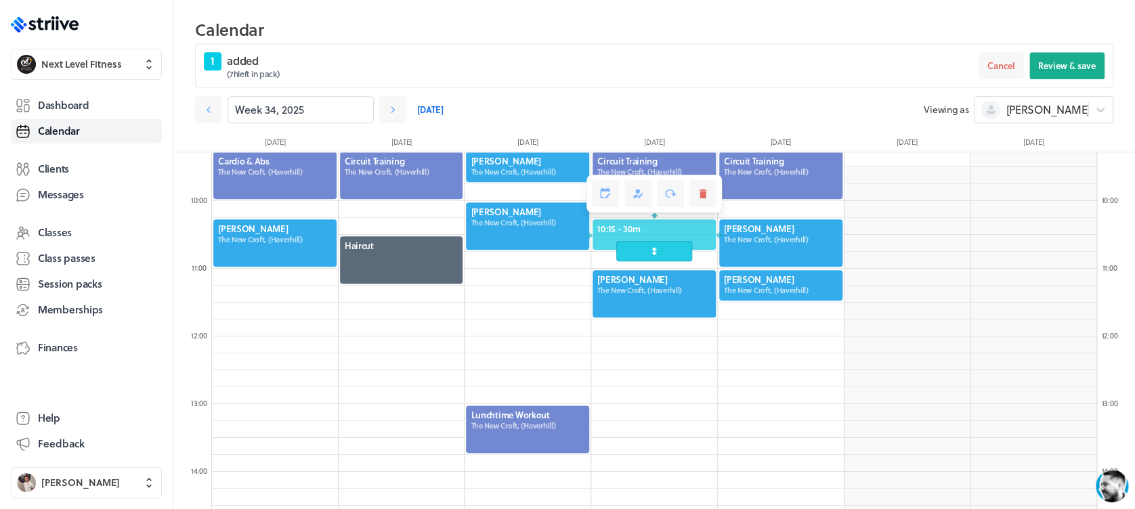
drag, startPoint x: 656, startPoint y: 267, endPoint x: 655, endPoint y: 254, distance: 12.9
click at [655, 254] on span at bounding box center [654, 251] width 75 height 20
click at [1056, 76] on button "Review & save" at bounding box center [1067, 65] width 75 height 27
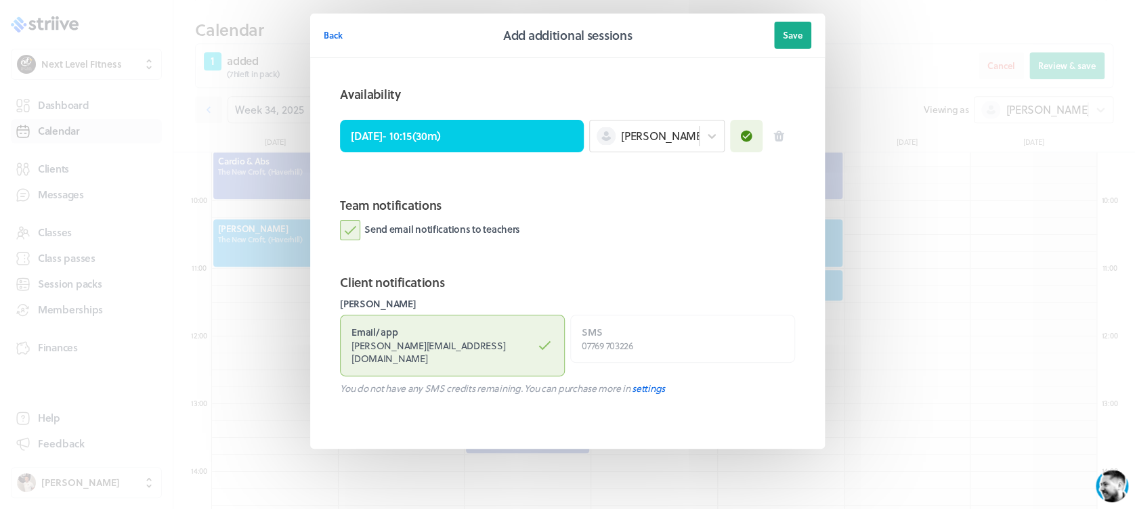
click at [347, 233] on label "Send email notifications to teachers" at bounding box center [430, 230] width 180 height 20
click at [0, 0] on input "Send email notifications to teachers" at bounding box center [0, 0] width 0 height 0
click at [788, 30] on span "Save" at bounding box center [793, 35] width 20 height 12
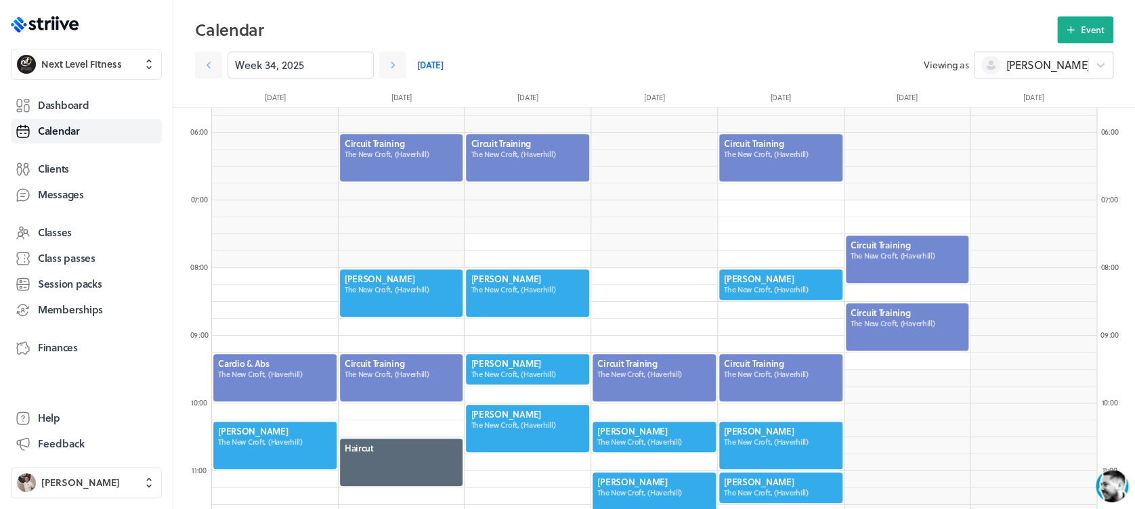
scroll to position [369, 0]
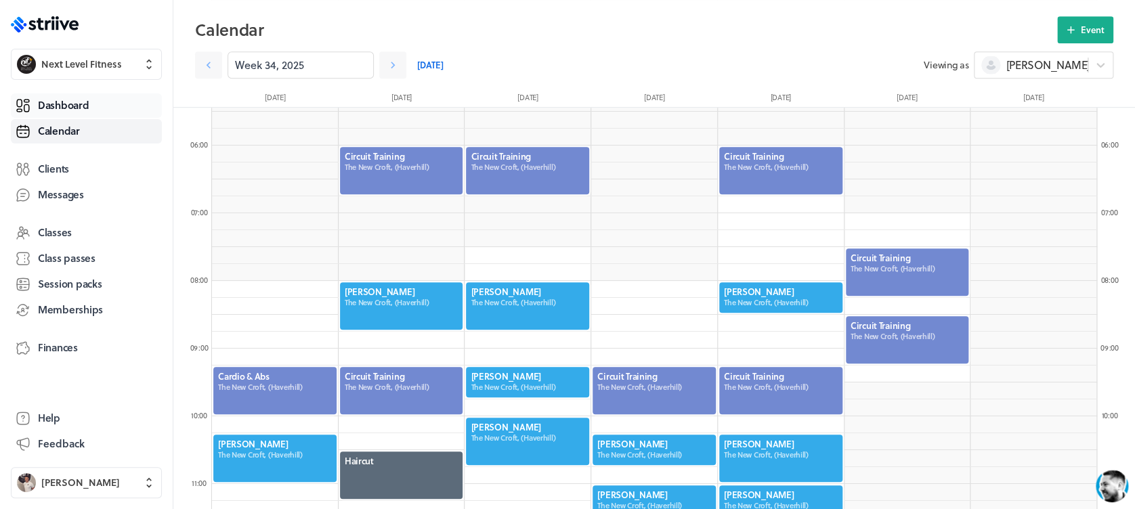
click at [65, 104] on span "Dashboard" at bounding box center [63, 105] width 51 height 14
